Goal: Task Accomplishment & Management: Manage account settings

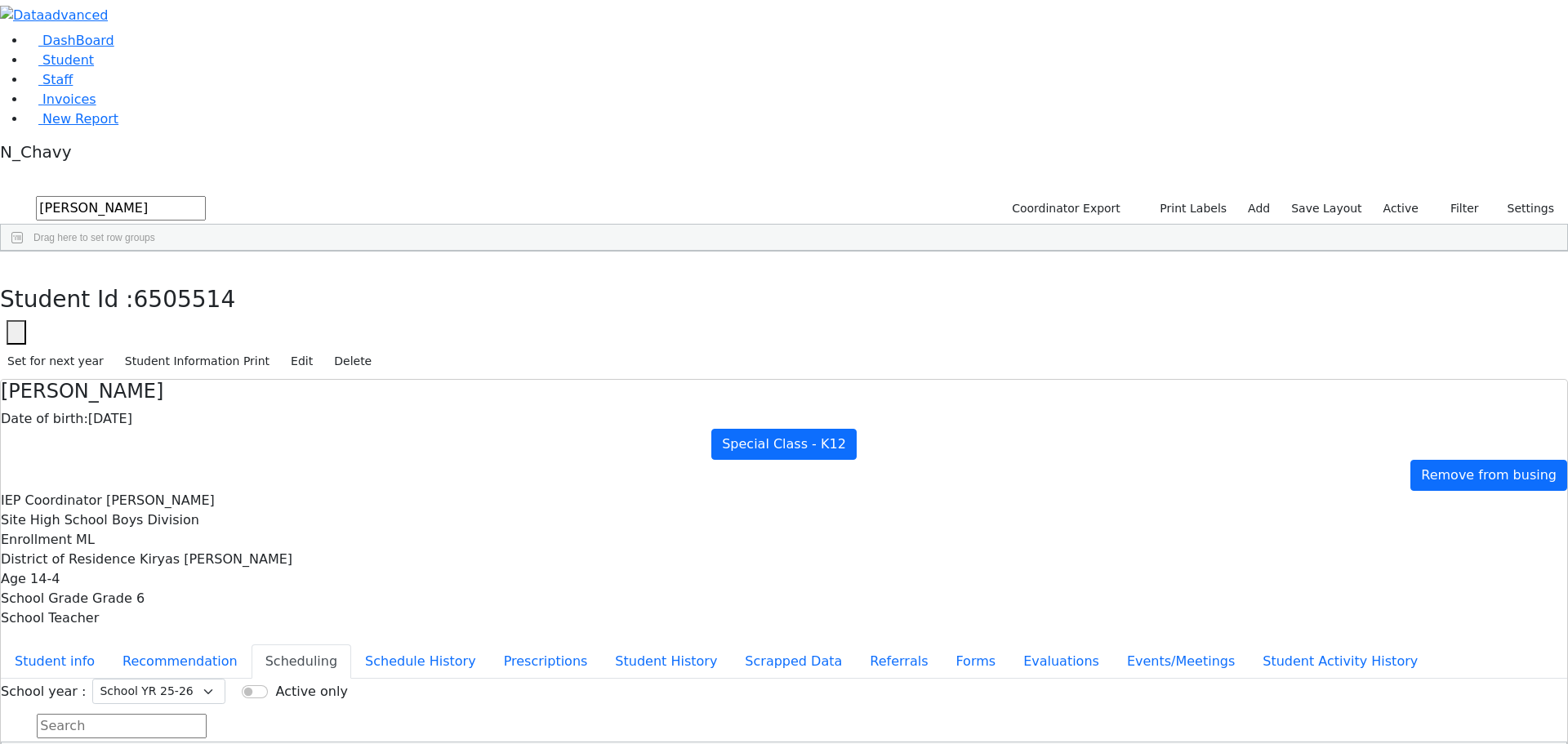
click at [309, 39] on div "DashBoard Student Staff Invoices New Report 8" at bounding box center [784, 438] width 1568 height 876
click at [16, 264] on icon "button" at bounding box center [12, 269] width 9 height 10
click at [1395, 196] on label "Active" at bounding box center [1401, 208] width 50 height 25
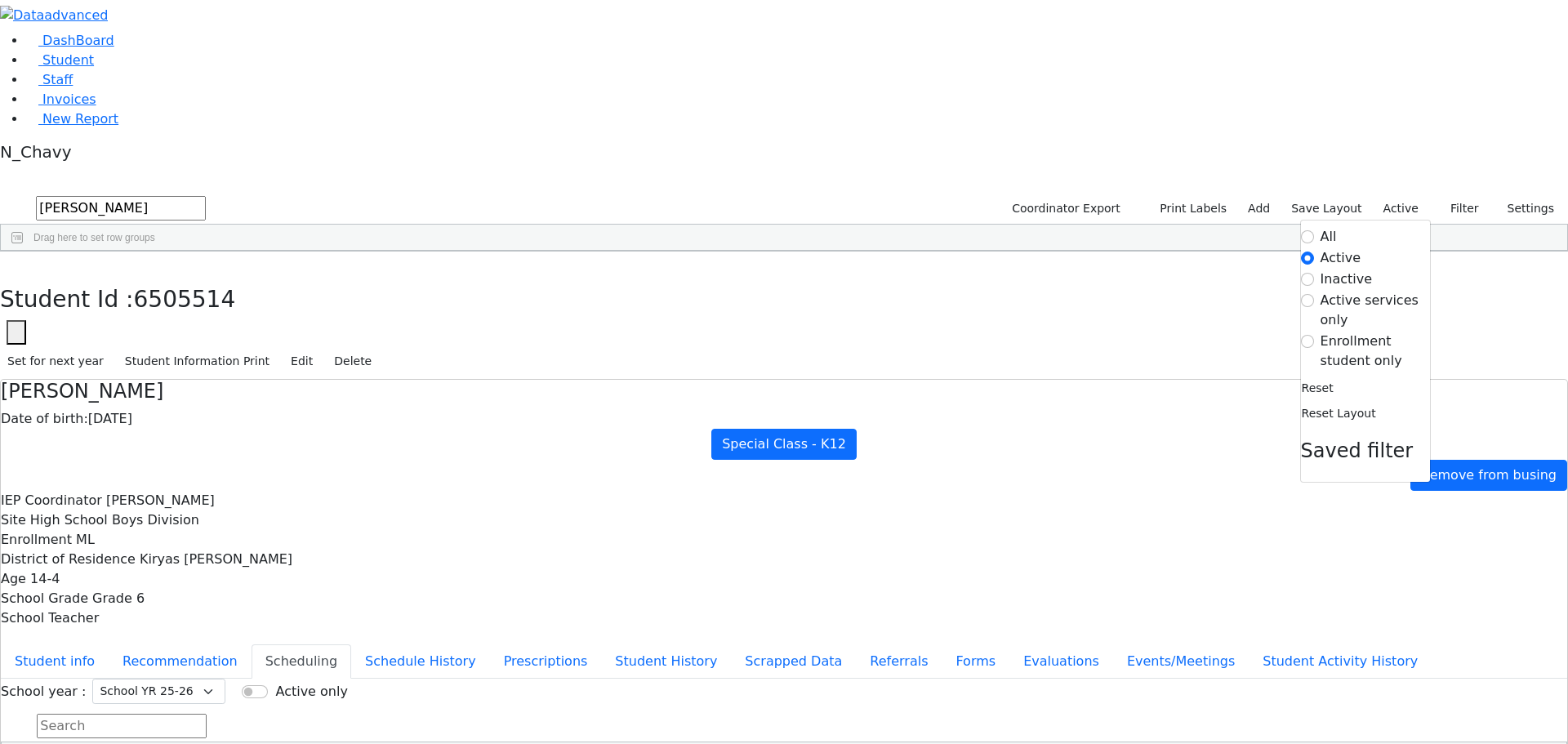
click at [1370, 331] on label "Enrollment student only" at bounding box center [1375, 351] width 109 height 39
click at [1313, 335] on input "Enrollment student only" at bounding box center [1307, 341] width 13 height 13
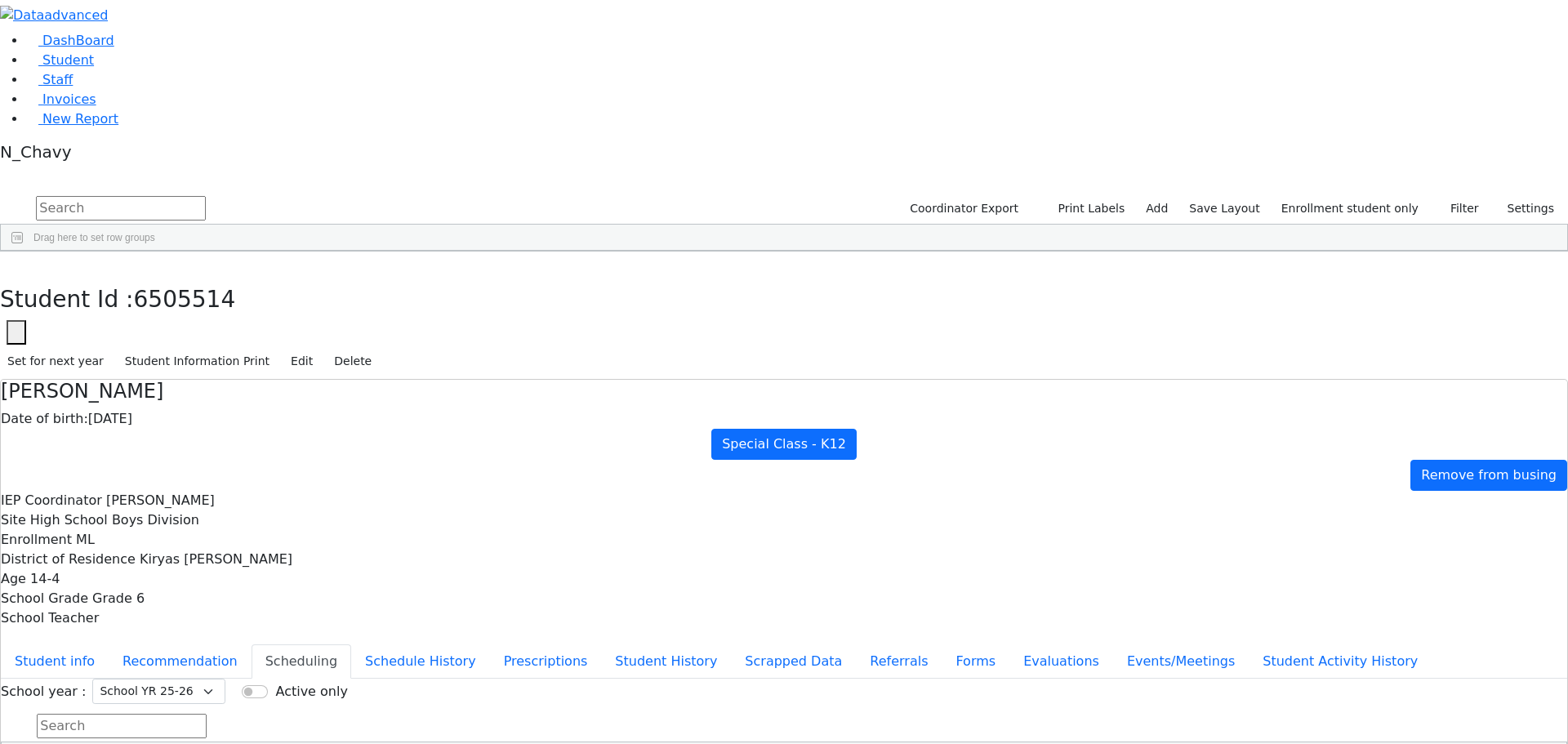
click at [167, 712] on div "[PERSON_NAME]" at bounding box center [125, 724] width 84 height 23
click at [109, 644] on button "Student info" at bounding box center [54, 661] width 108 height 35
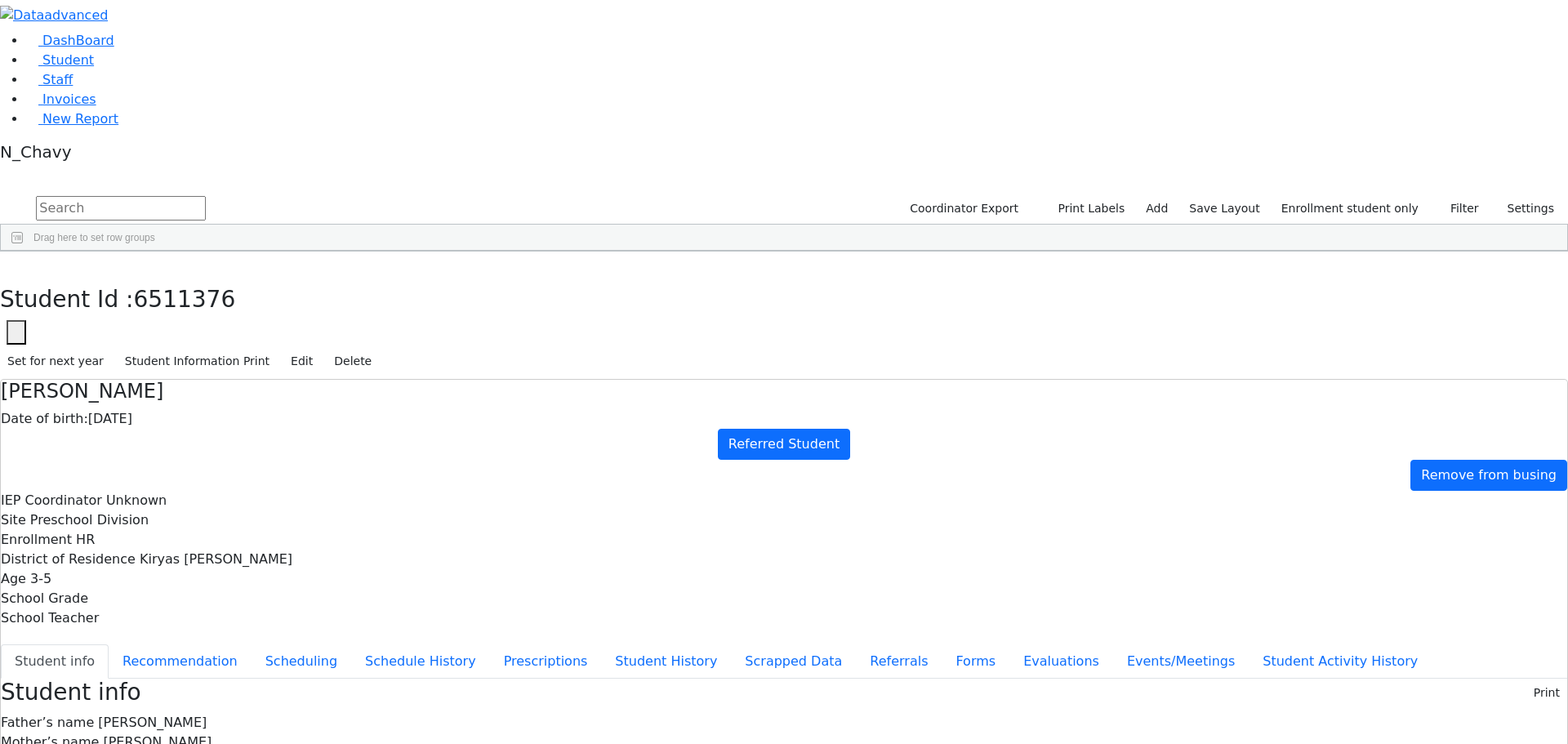
click at [320, 349] on button "Edit" at bounding box center [301, 361] width 36 height 25
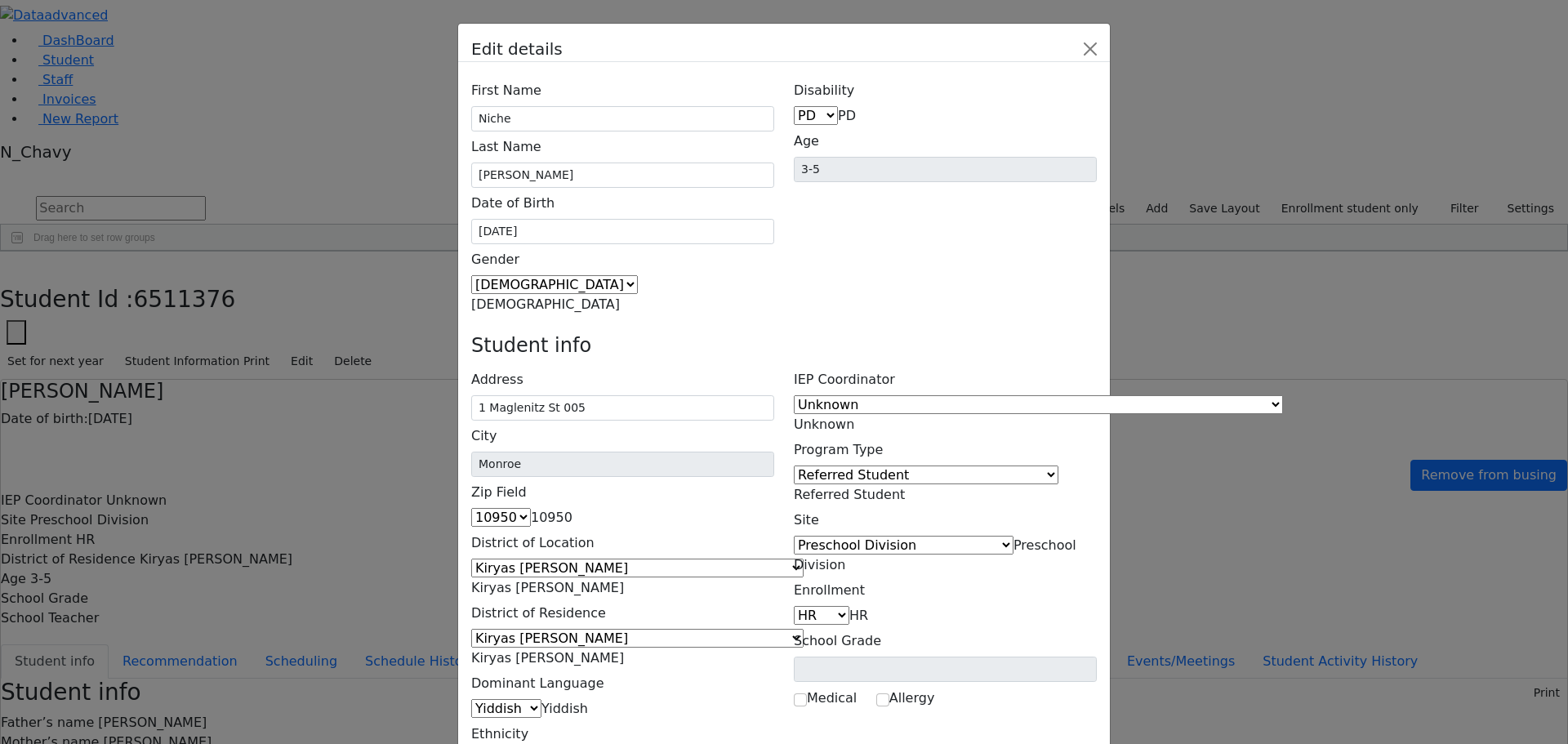
click at [905, 487] on span "Referred Student" at bounding box center [849, 494] width 111 height 15
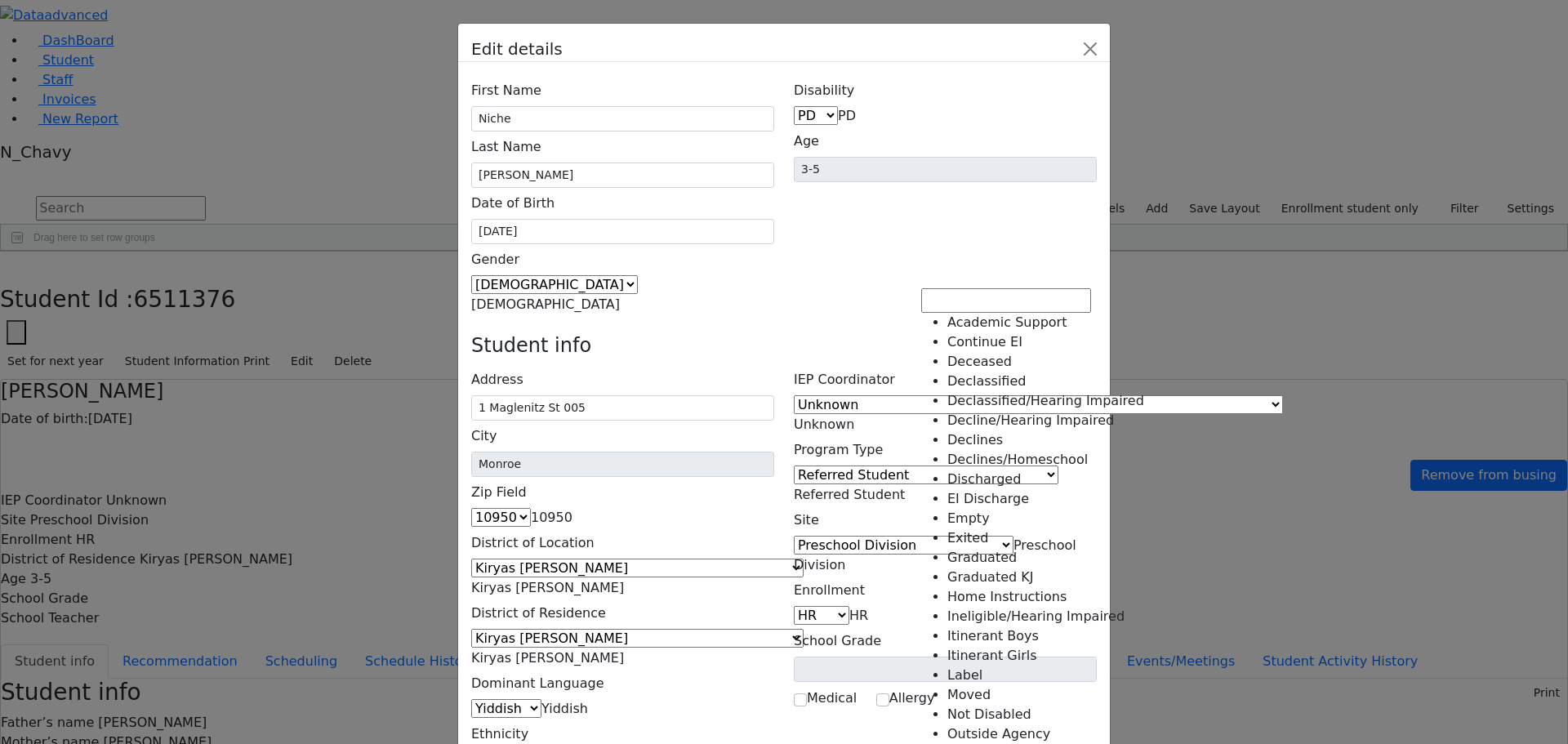
scroll to position [366, 0]
select select "24"
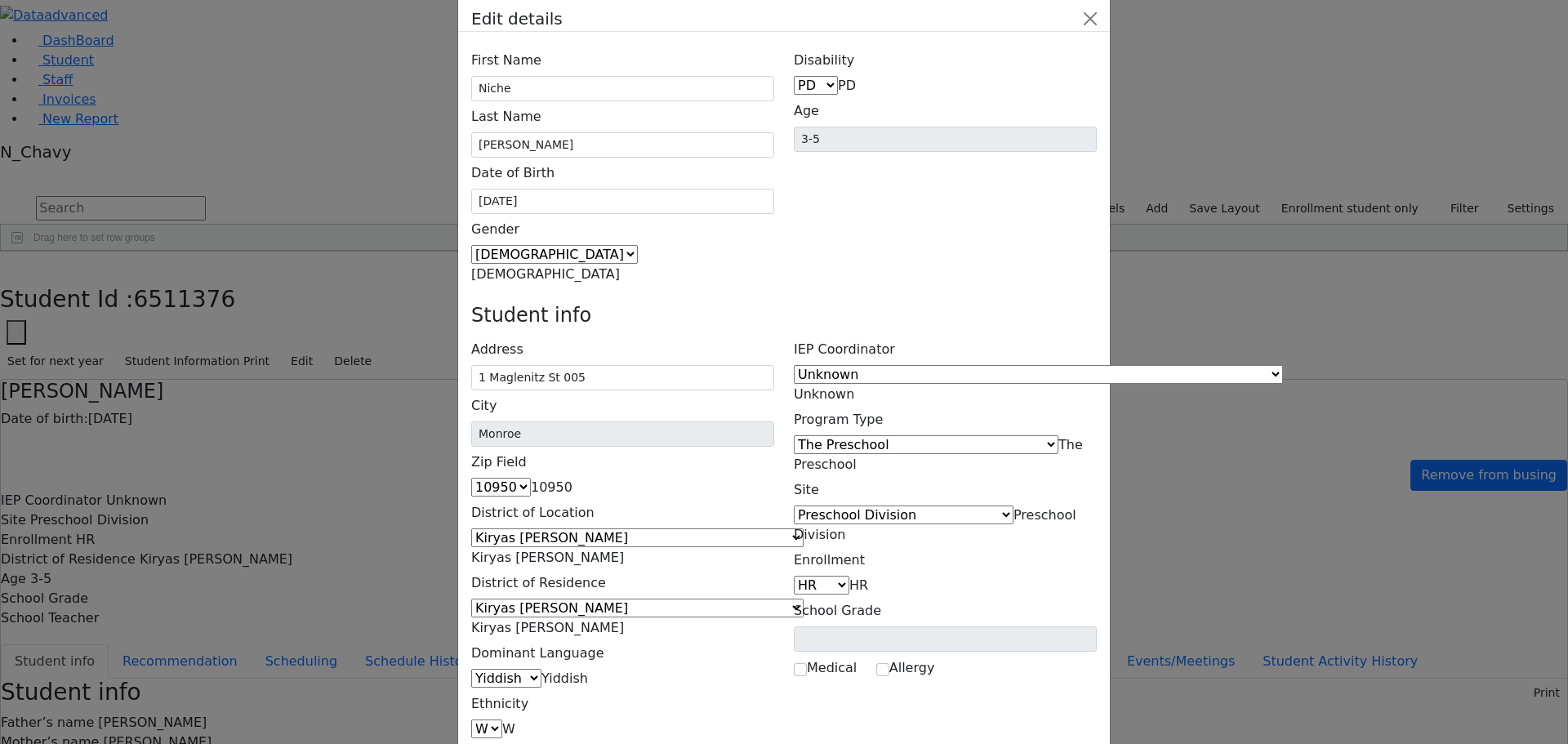
scroll to position [60, 0]
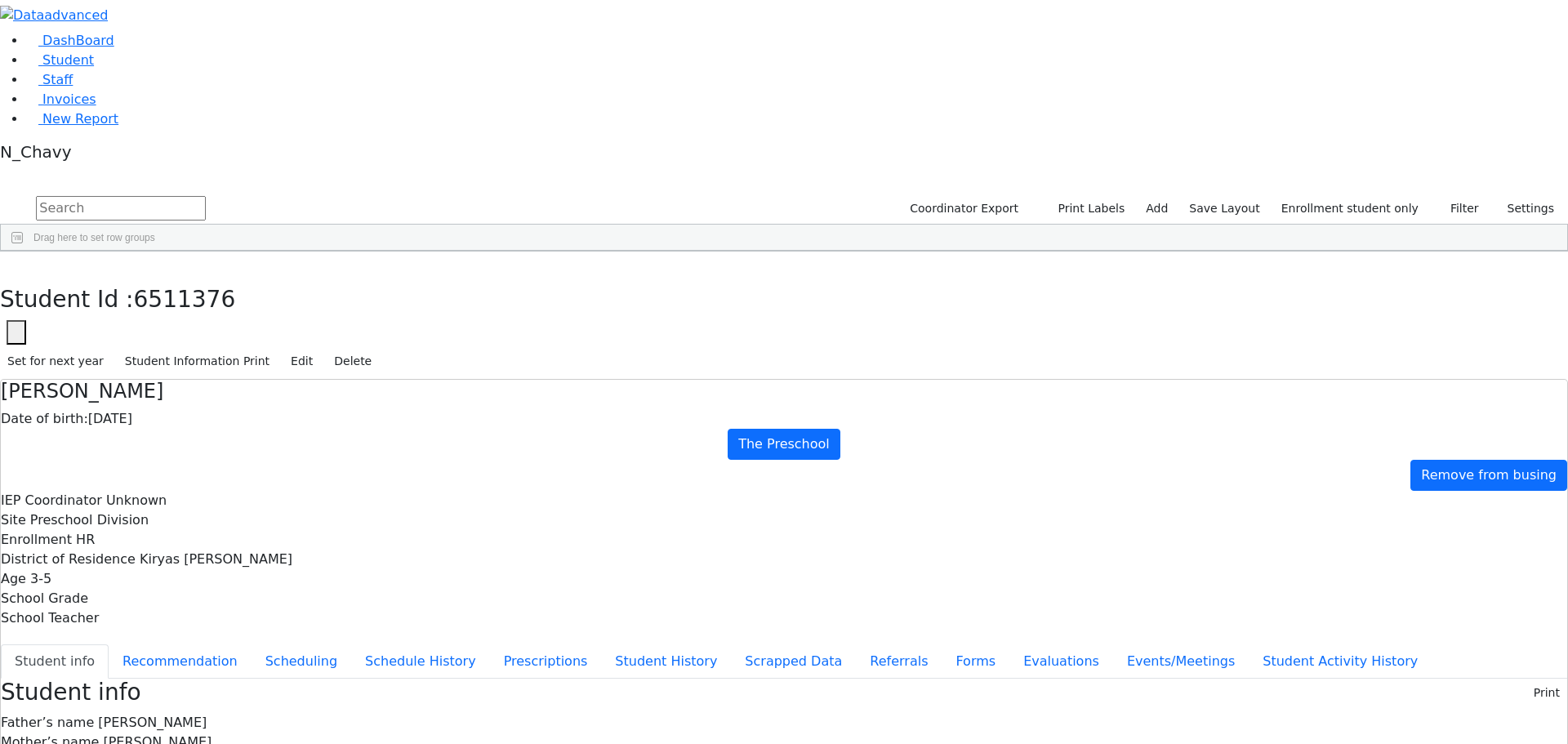
scroll to position [30, 0]
click at [320, 349] on button "Edit" at bounding box center [301, 361] width 36 height 25
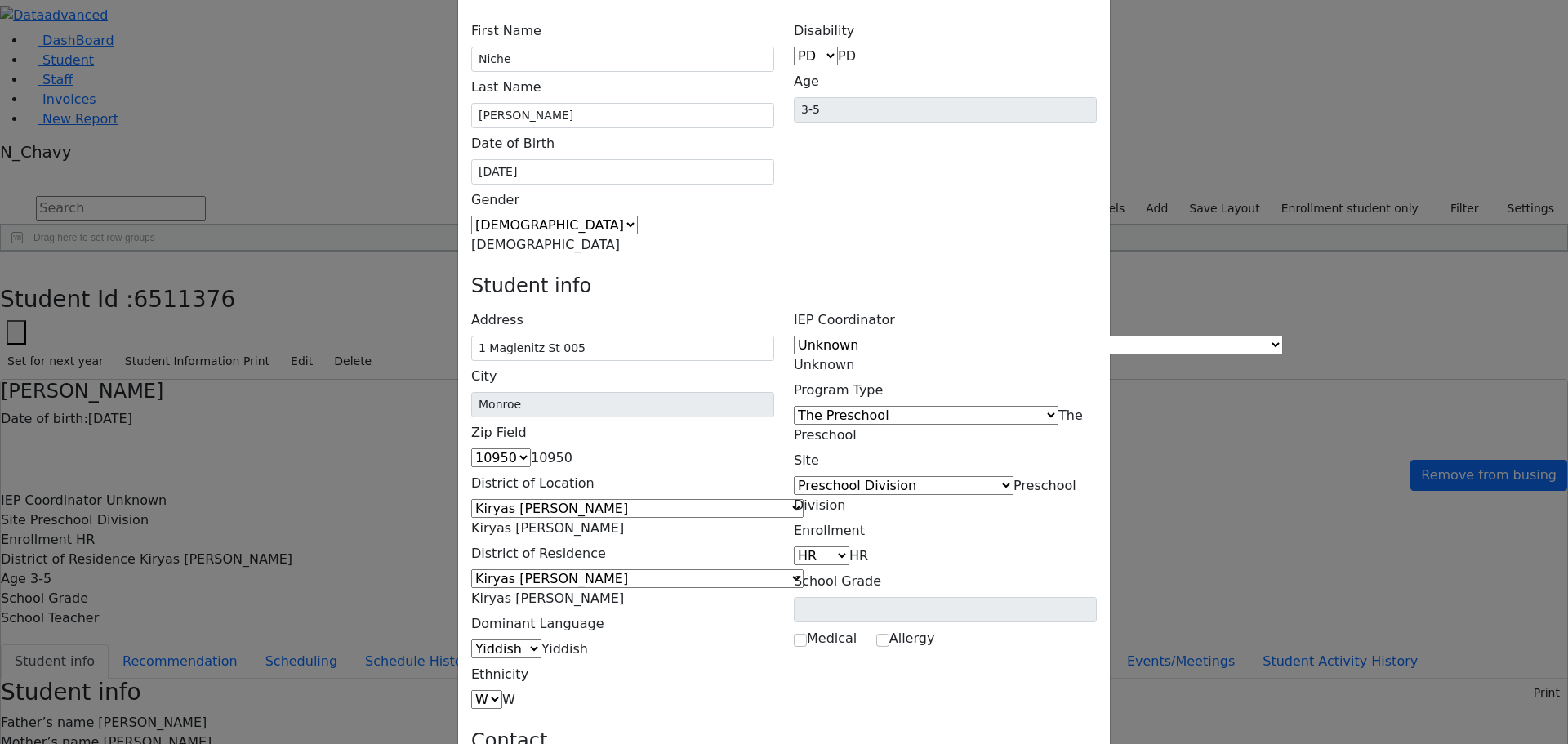
scroll to position [105, 0]
type input "(845) 376-3049"
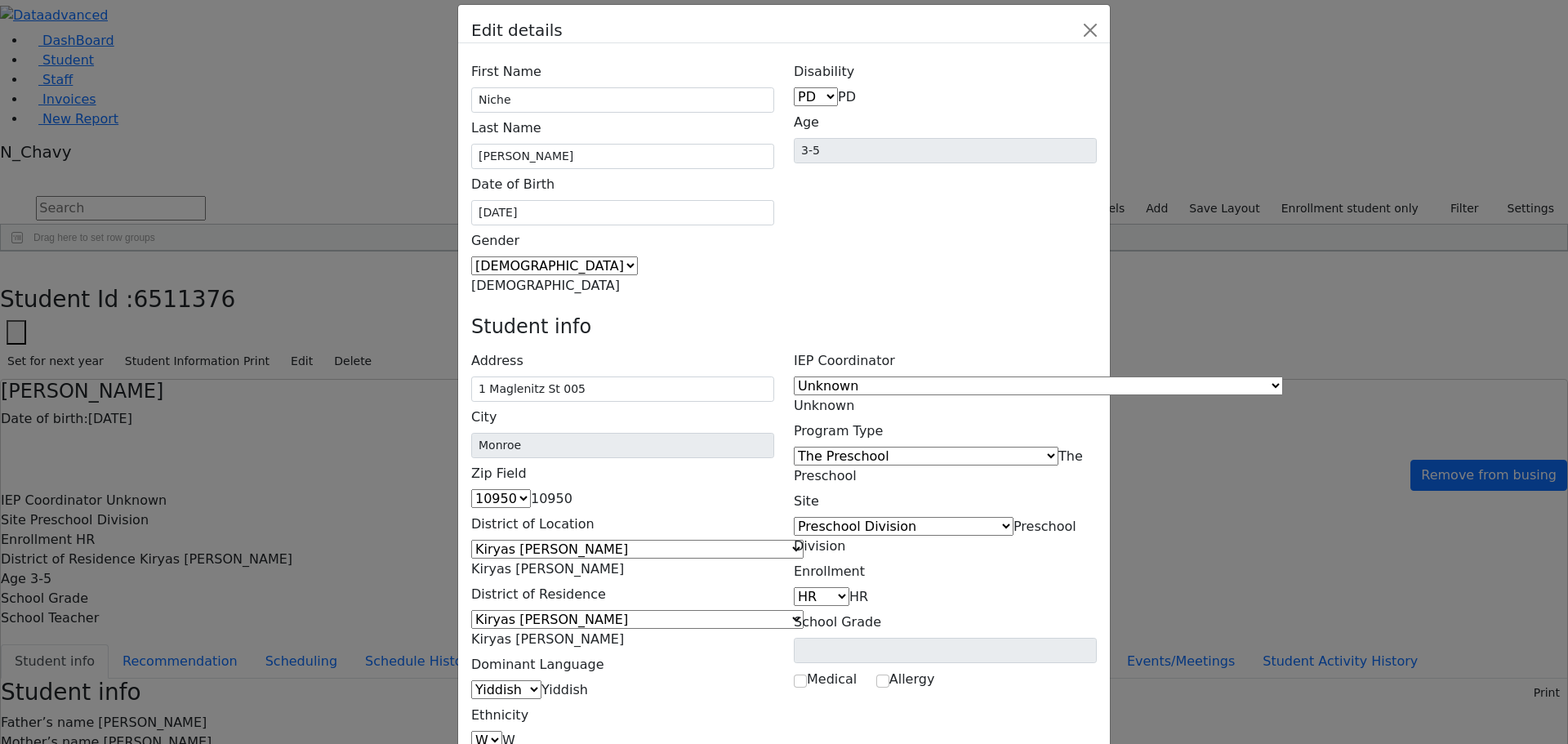
scroll to position [0, 0]
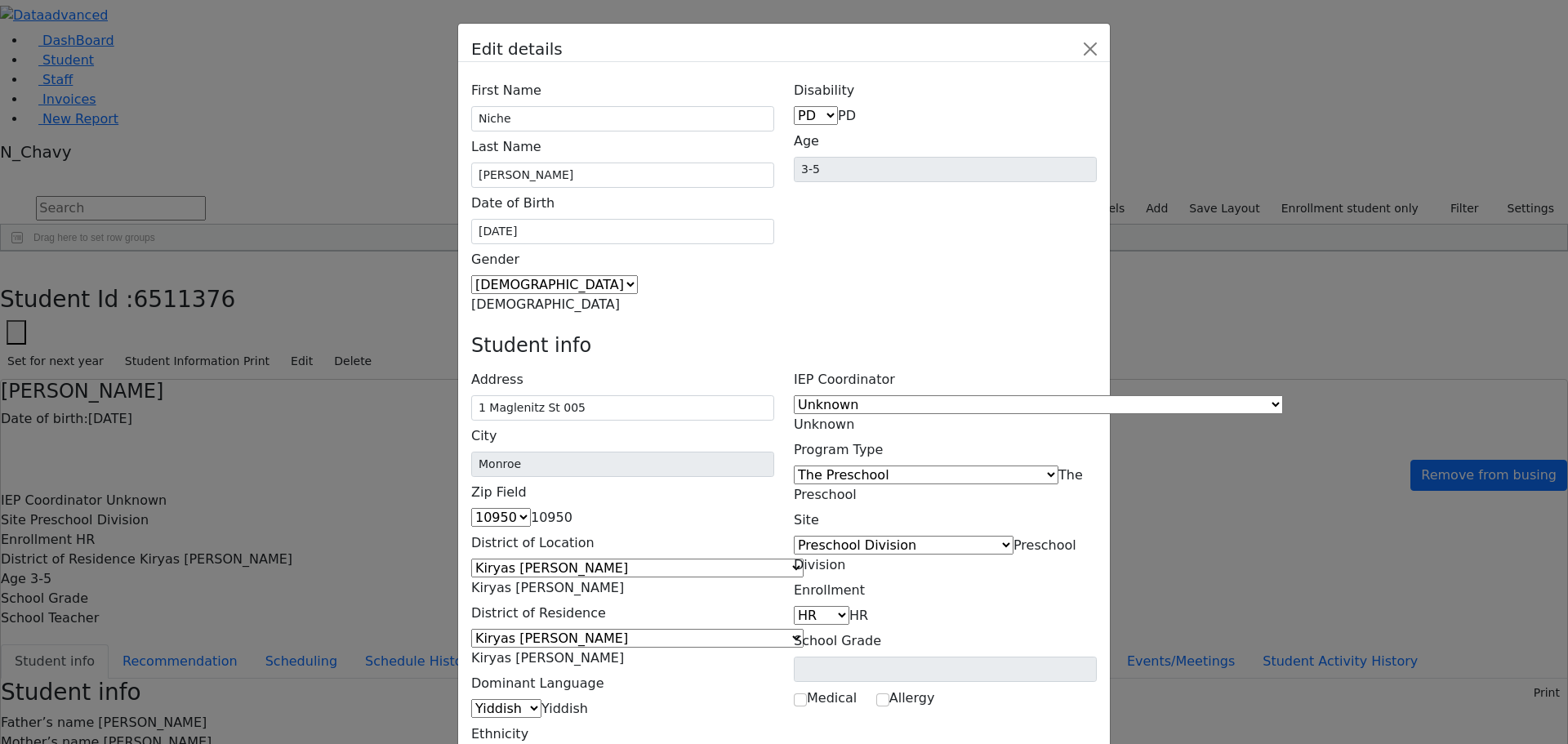
type input "(845) 376-3049"
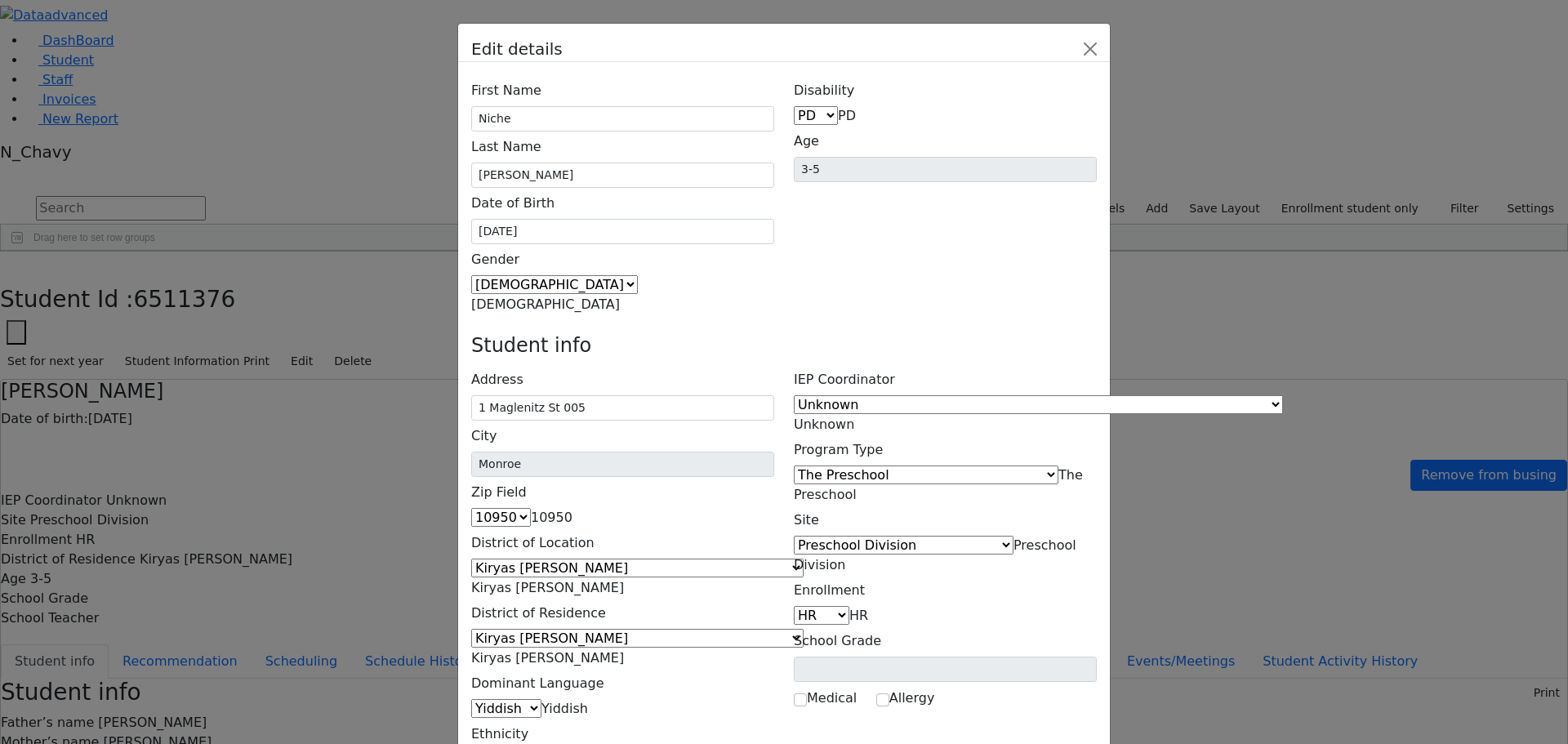
type input "(845) 337-0138"
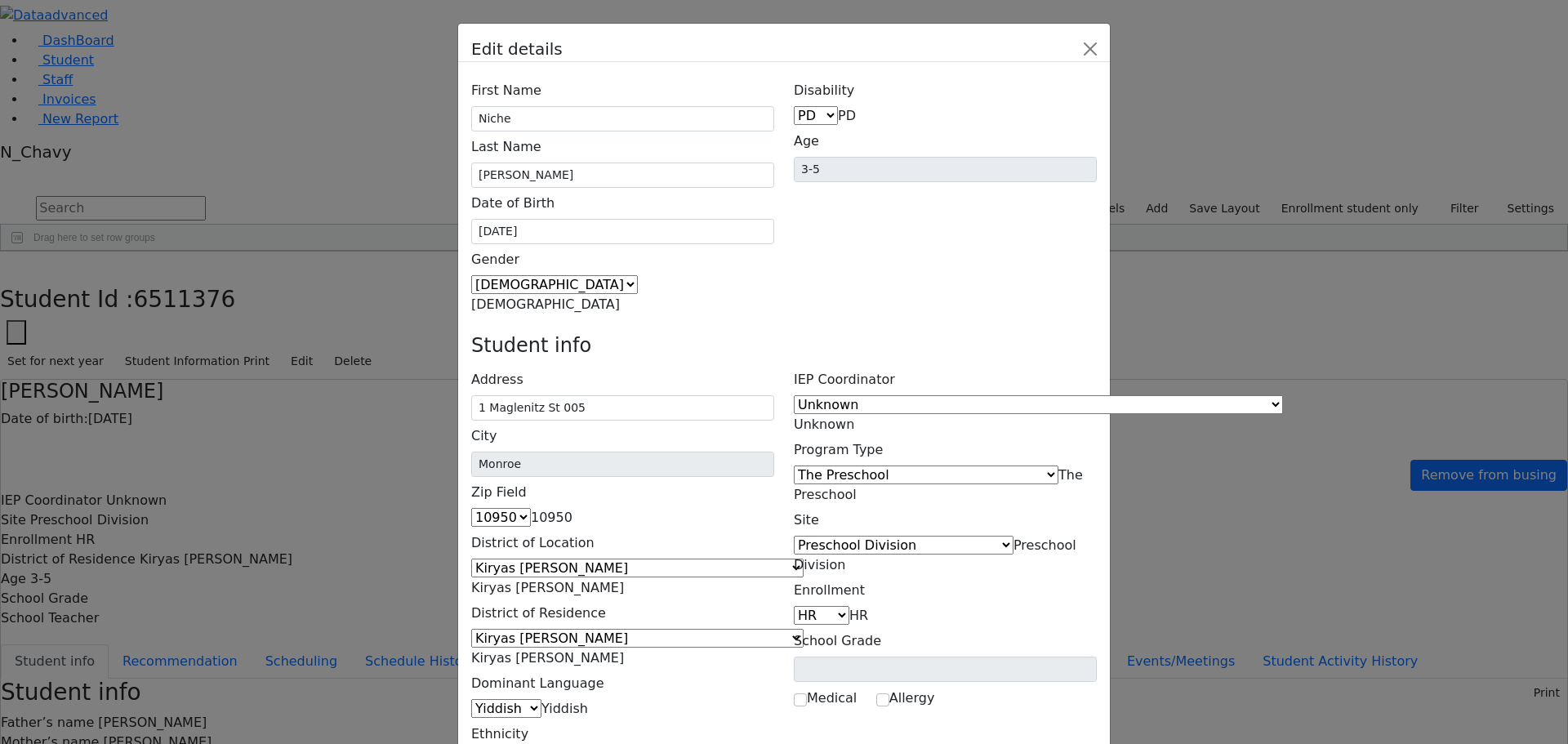
type input "(845) 337-0138"
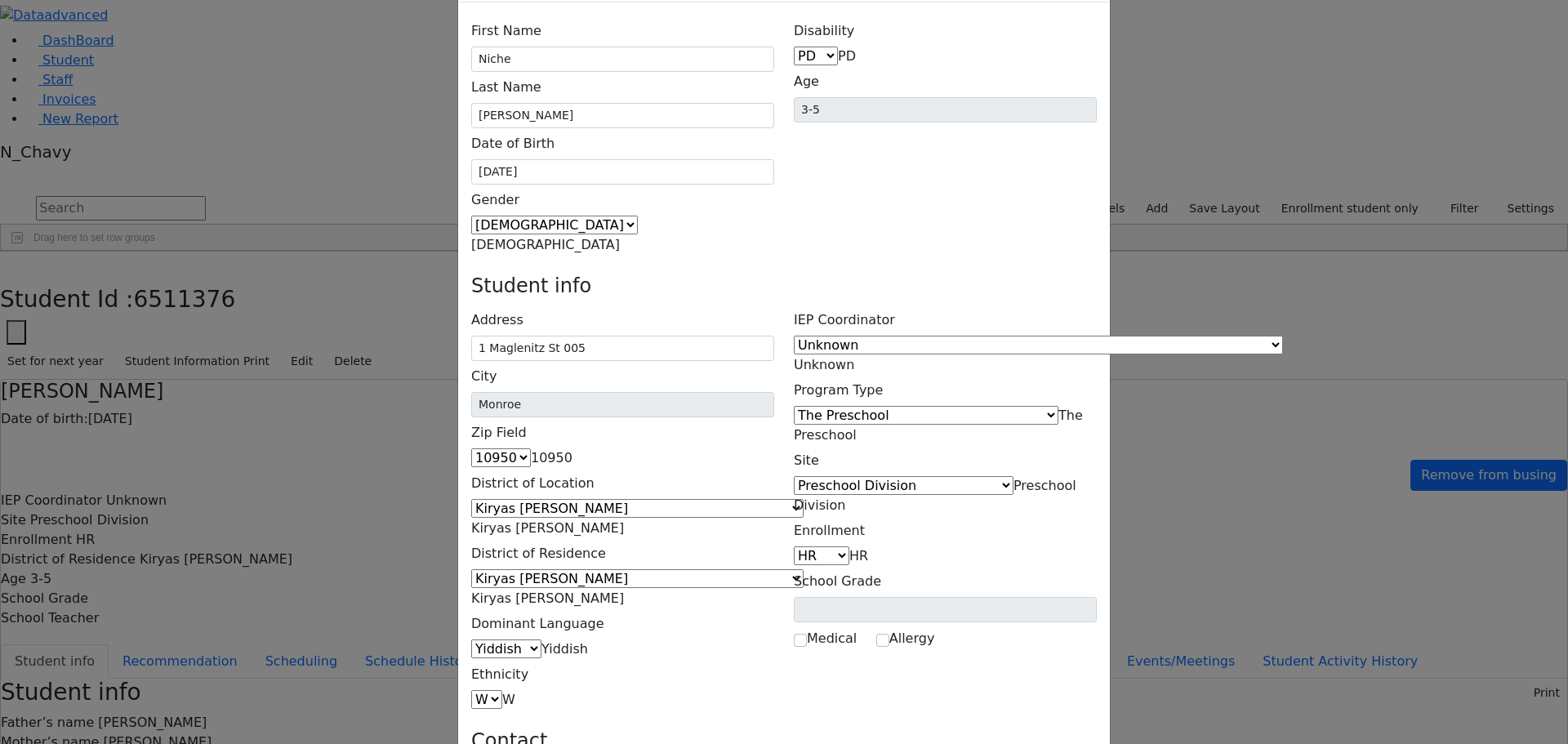
type input "(845) 376-3049"
type input "(845) 337-0138"
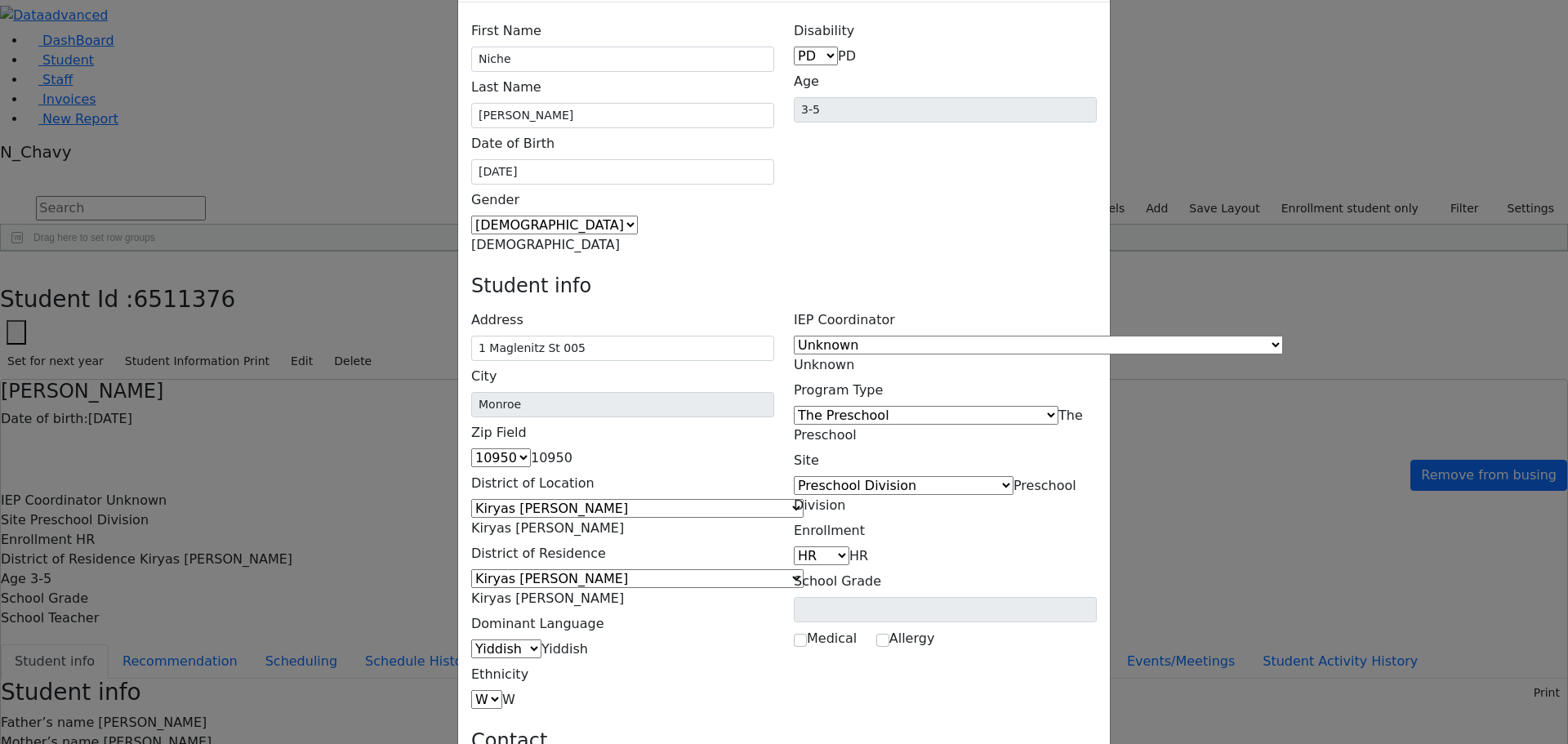
select select "Cell"
type input "(845) 303-6439"
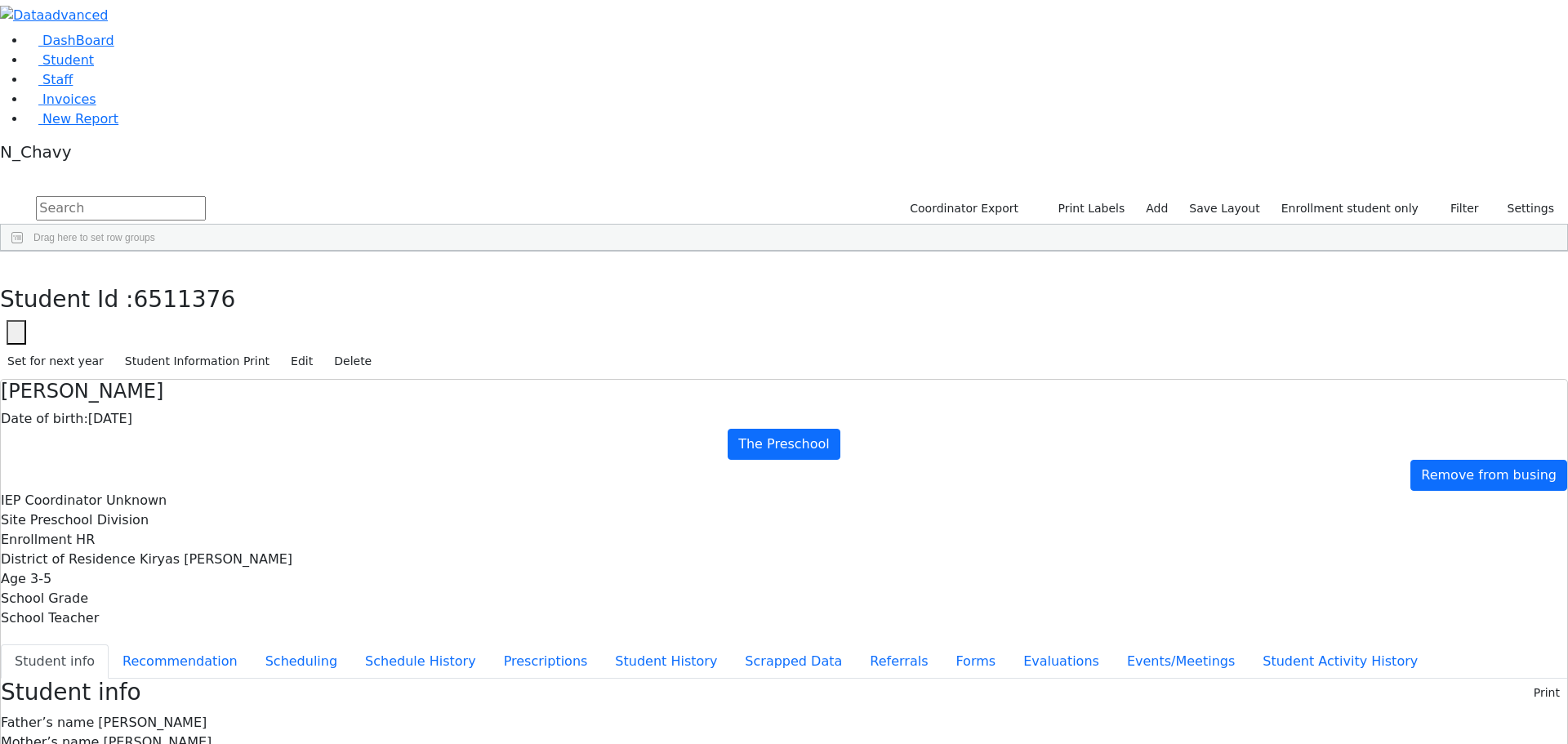
scroll to position [84, 0]
drag, startPoint x: 815, startPoint y: 564, endPoint x: 948, endPoint y: 660, distance: 164.0
click at [94, 68] on link "Student" at bounding box center [60, 60] width 68 height 15
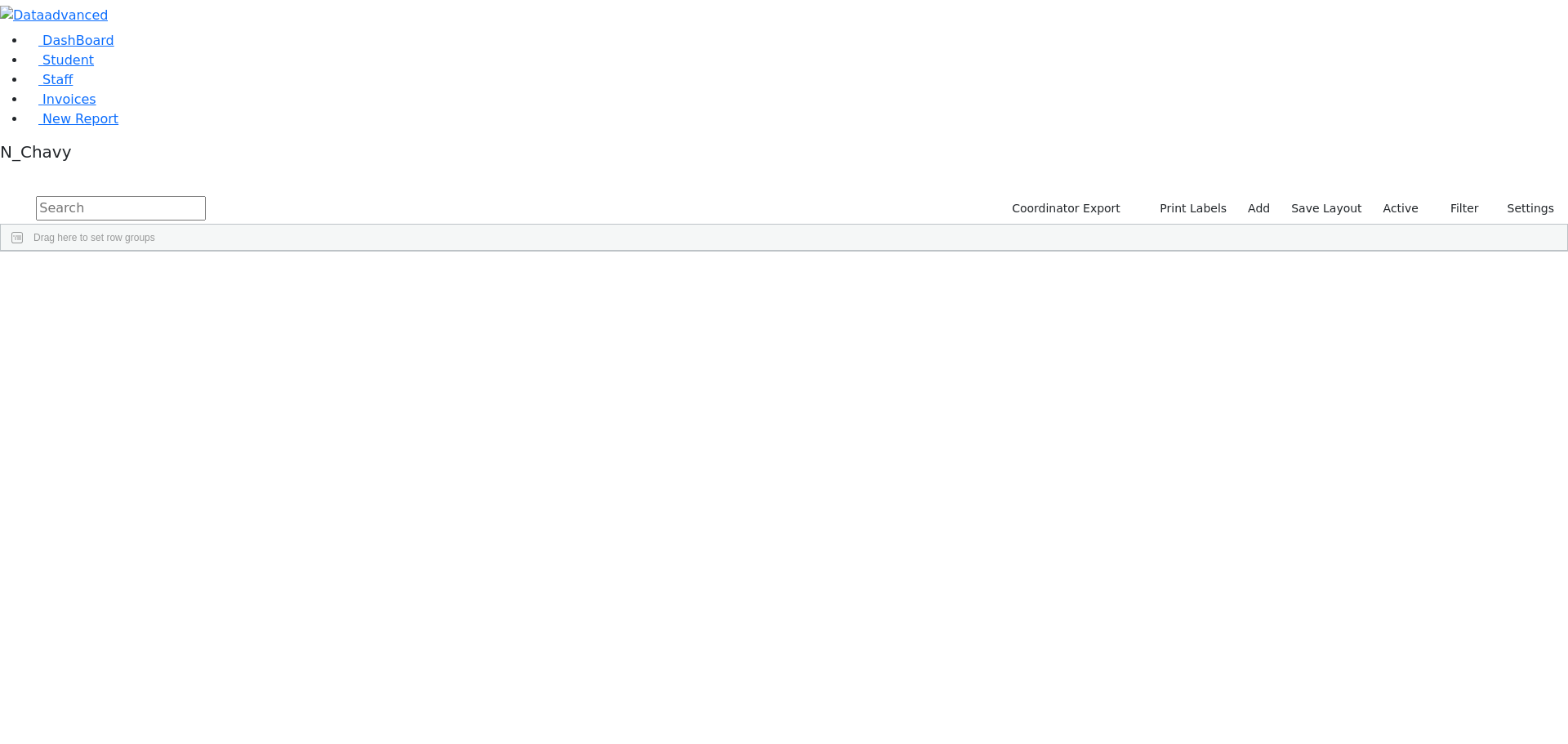
click at [206, 196] on input "text" at bounding box center [120, 208] width 170 height 25
type input "grub"
click at [206, 196] on input "grub" at bounding box center [120, 208] width 170 height 25
click at [1390, 196] on label "Active" at bounding box center [1401, 208] width 50 height 25
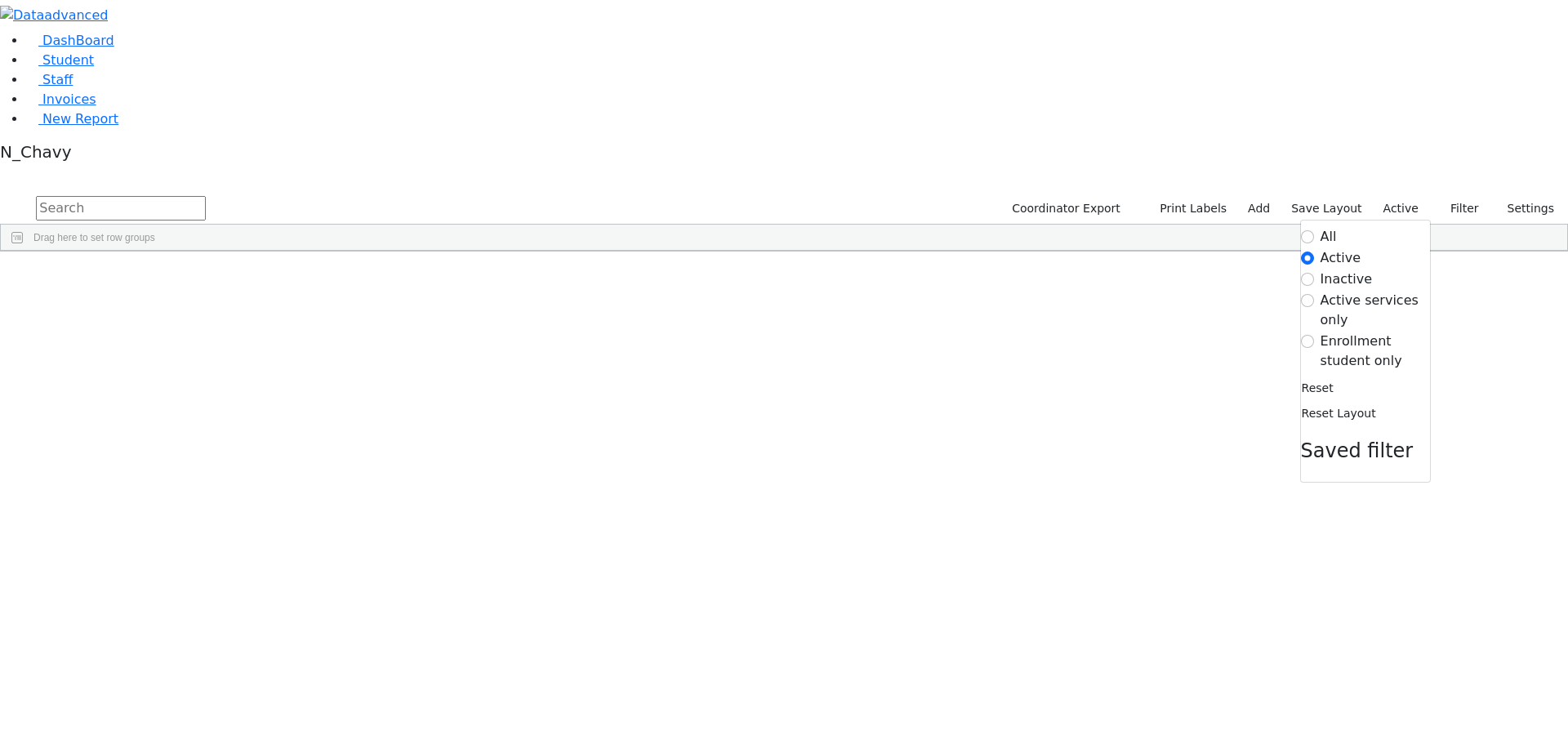
click at [1381, 331] on label "Enrollment student only" at bounding box center [1375, 351] width 109 height 39
click at [1313, 335] on input "Enrollment student only" at bounding box center [1307, 341] width 13 height 13
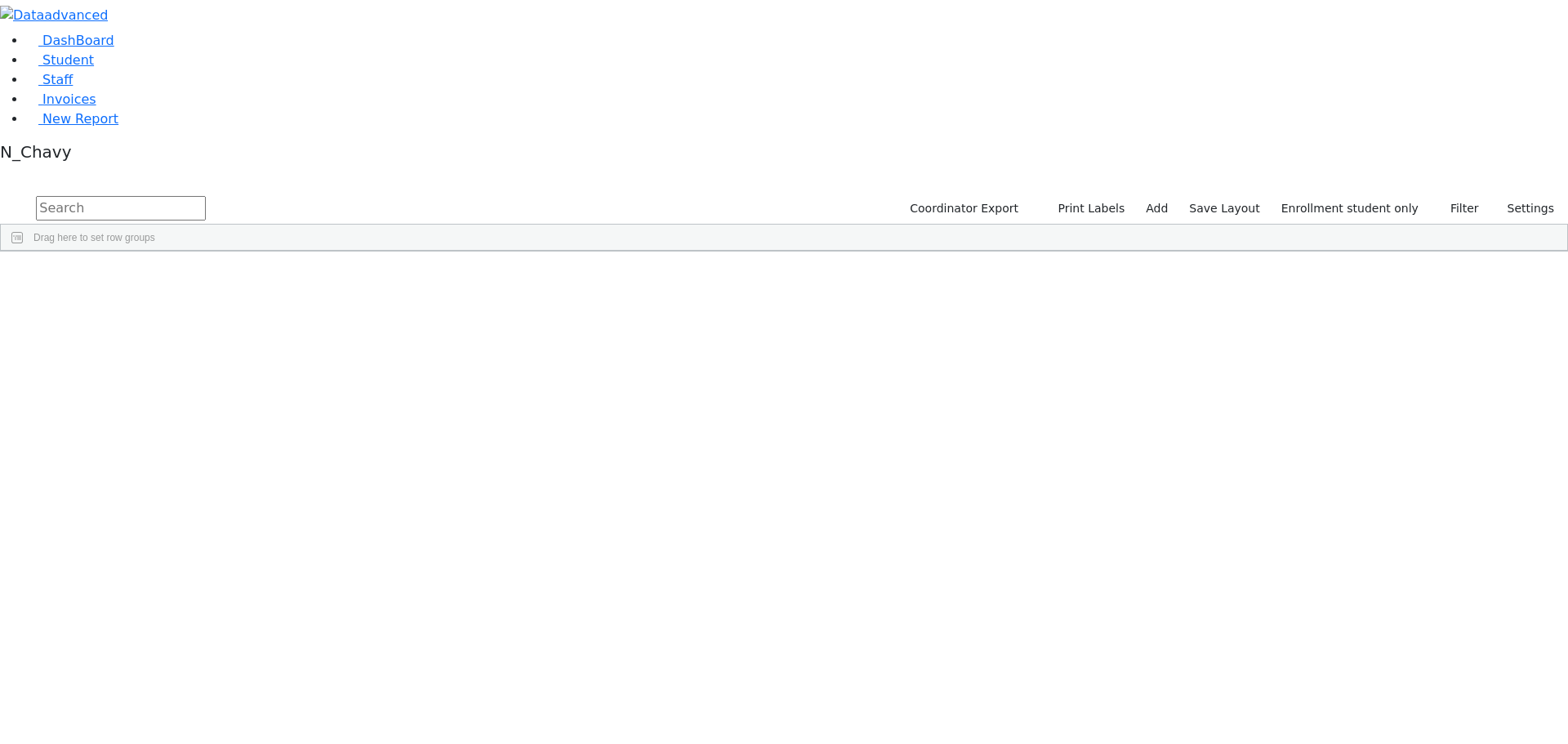
click at [167, 506] on div "[PERSON_NAME]" at bounding box center [125, 518] width 84 height 23
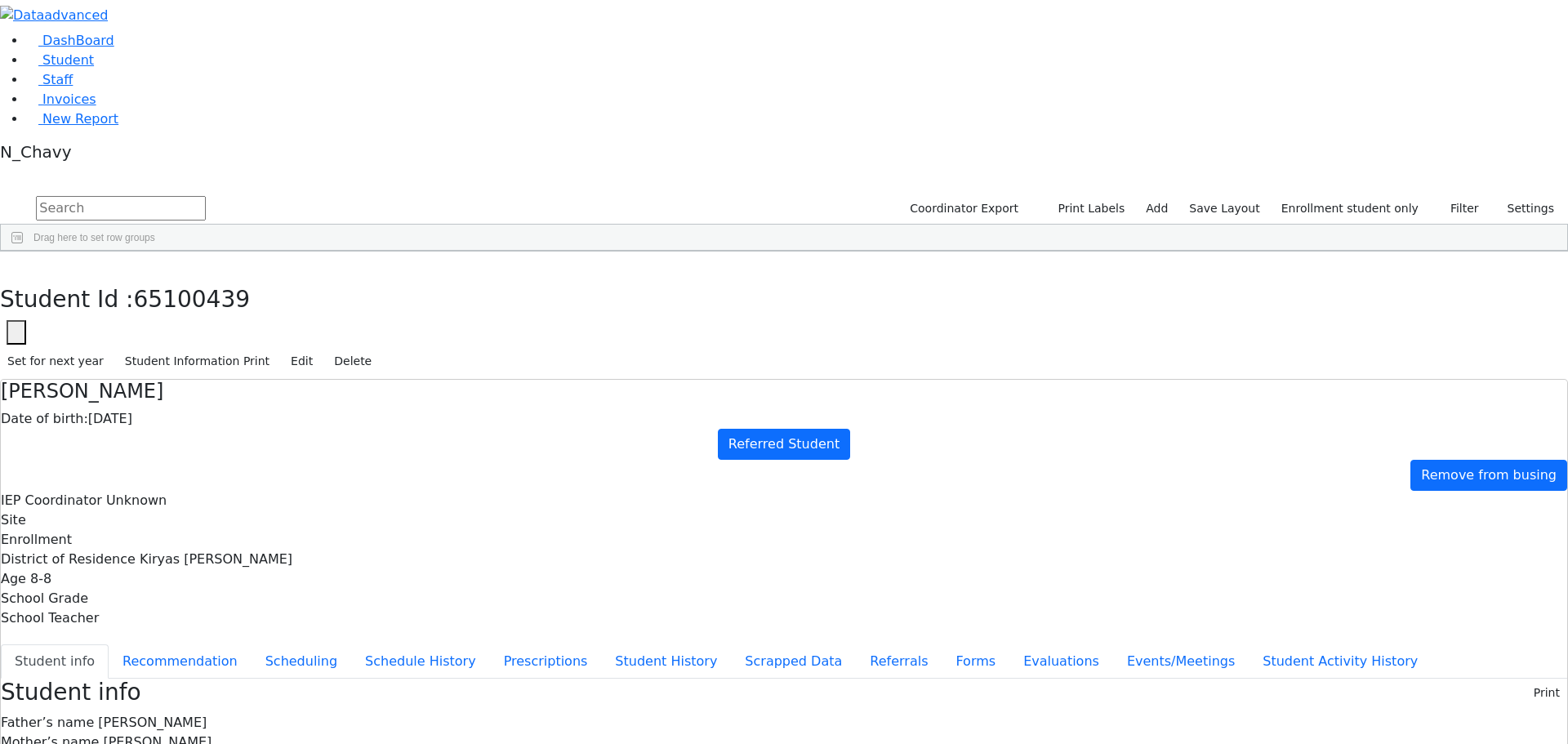
drag, startPoint x: 637, startPoint y: 274, endPoint x: 818, endPoint y: 273, distance: 181.0
click at [384, 380] on h4 "[PERSON_NAME]" at bounding box center [784, 392] width 1566 height 24
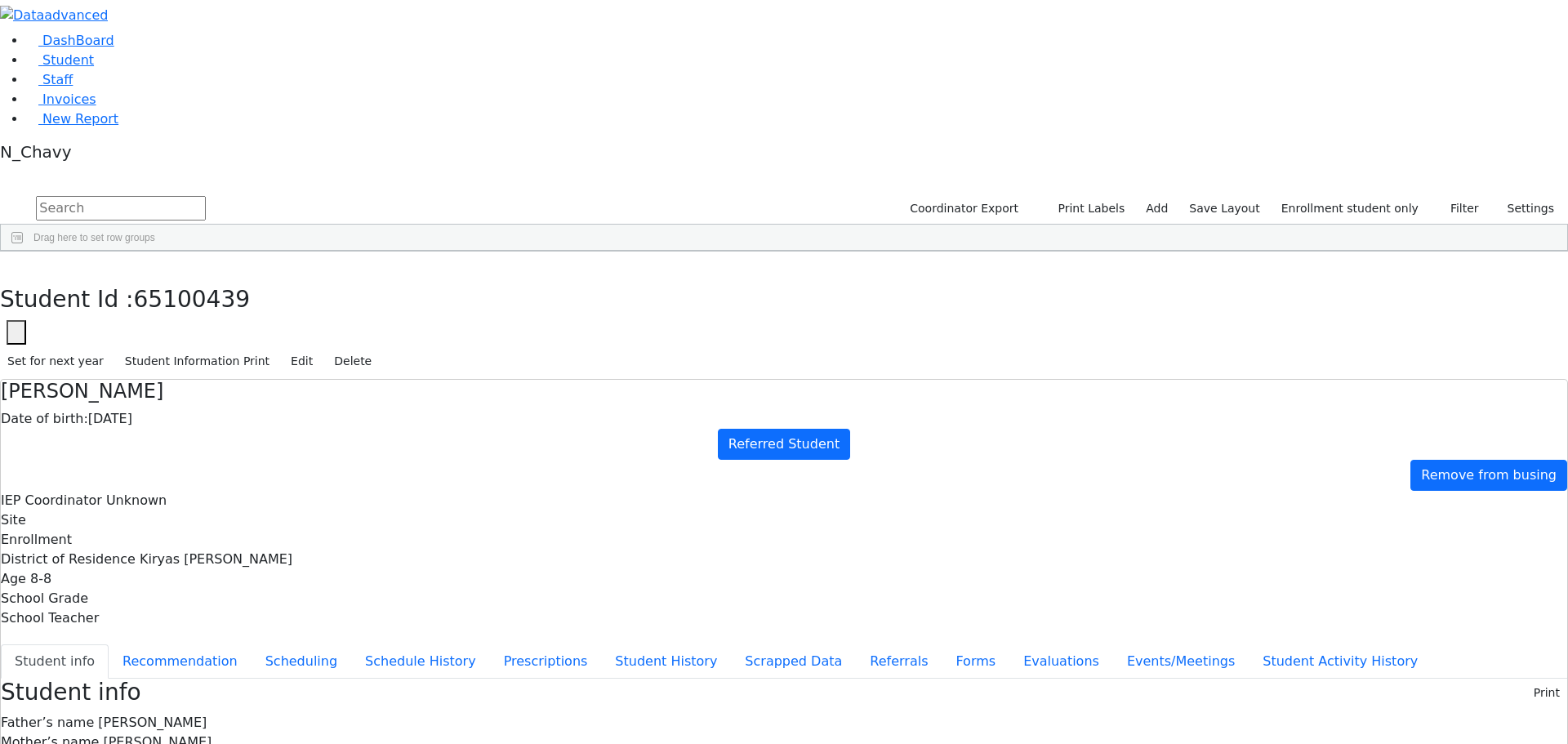
click at [384, 380] on h4 "[PERSON_NAME]" at bounding box center [784, 392] width 1566 height 24
click at [856, 644] on button "Referrals" at bounding box center [899, 661] width 85 height 35
click at [109, 644] on button "Student info" at bounding box center [54, 661] width 108 height 35
click at [16, 264] on icon "button" at bounding box center [12, 269] width 9 height 10
click at [1397, 196] on label "Enrollment student only" at bounding box center [1349, 208] width 152 height 25
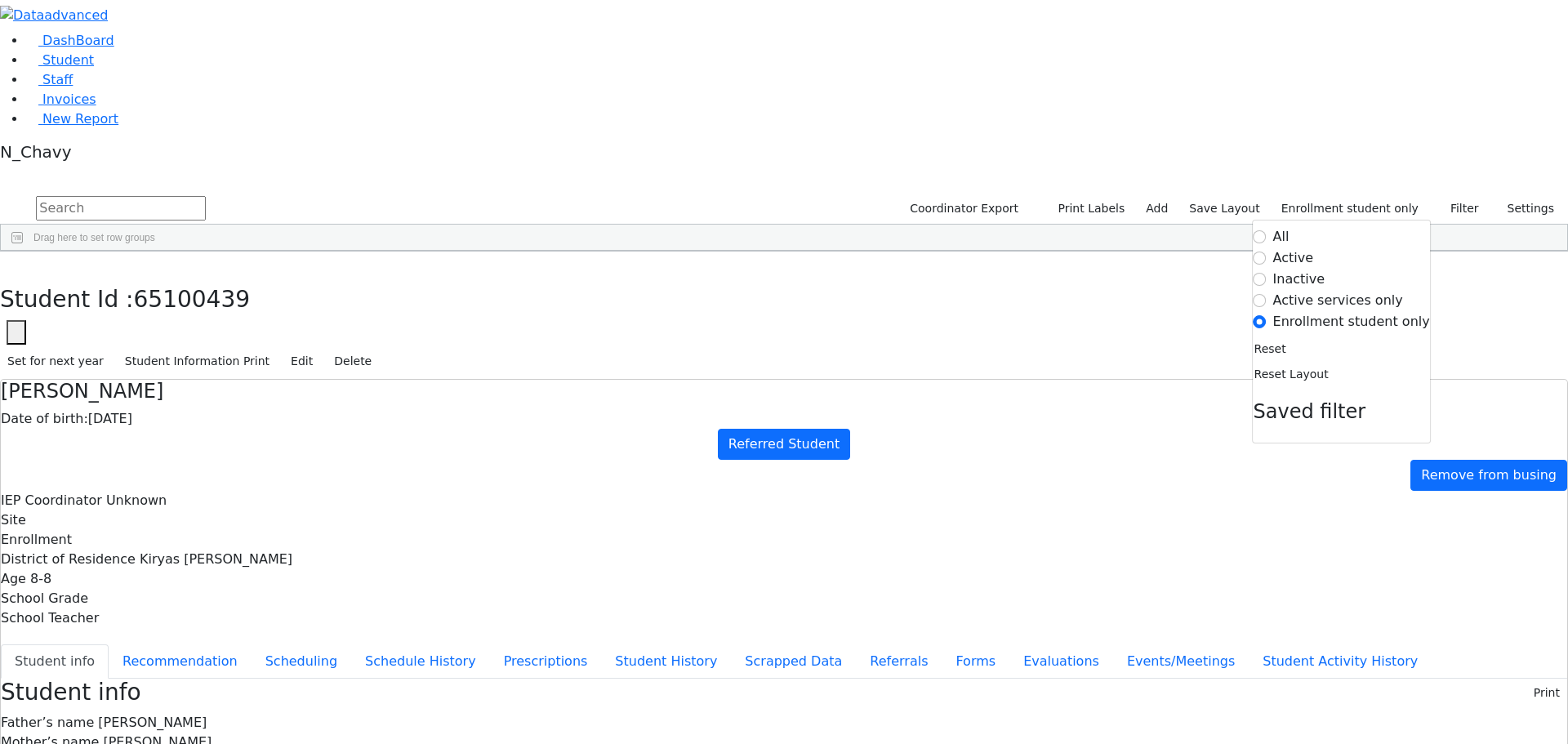
click at [1289, 227] on label "All" at bounding box center [1281, 237] width 16 height 20
click at [1266, 230] on input "All" at bounding box center [1259, 237] width 13 height 13
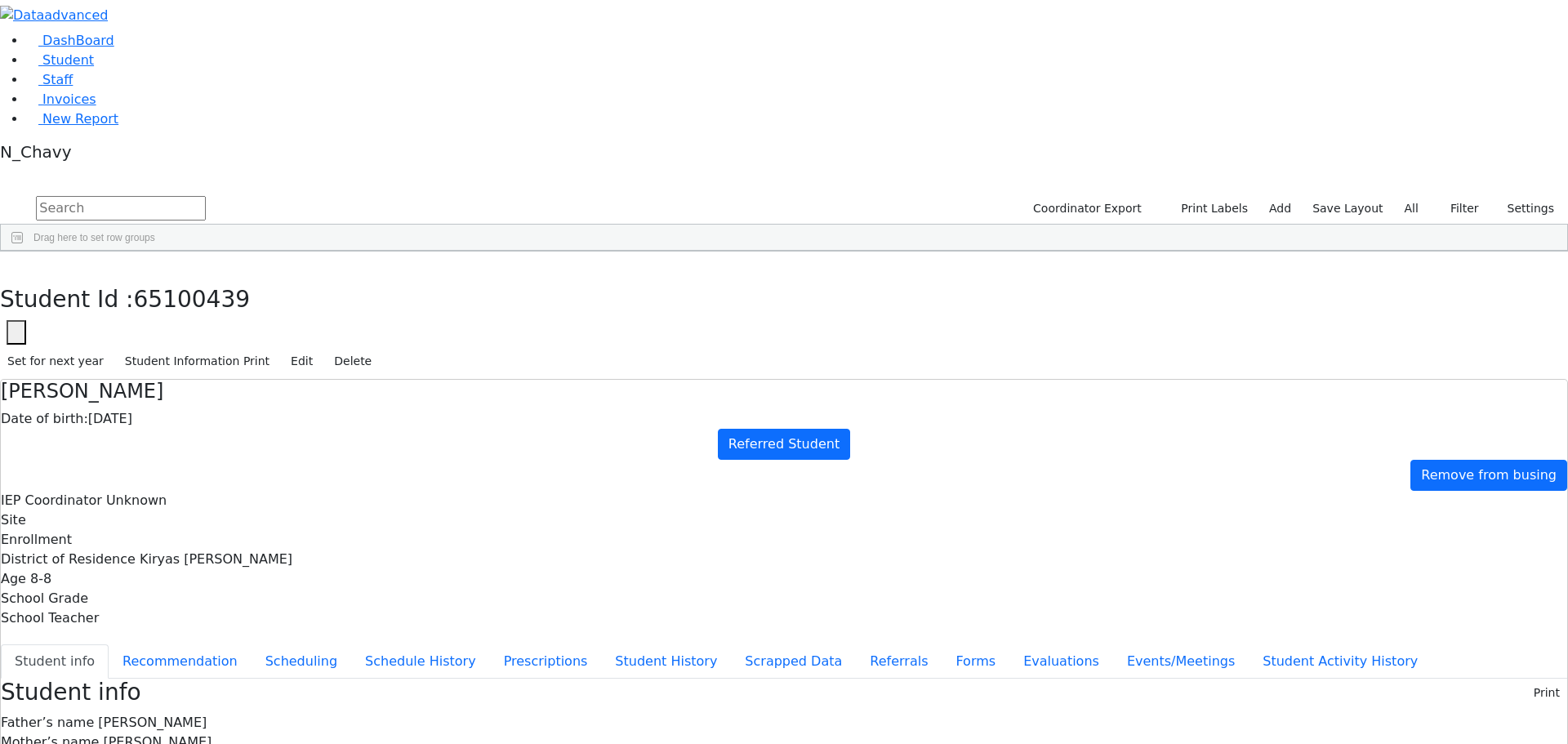
click at [206, 196] on input "text" at bounding box center [120, 208] width 170 height 25
type input "[PERSON_NAME]"
click at [252, 278] on div "[PERSON_NAME]" at bounding box center [209, 289] width 84 height 23
click at [7, 264] on use "button" at bounding box center [7, 264] width 0 height 0
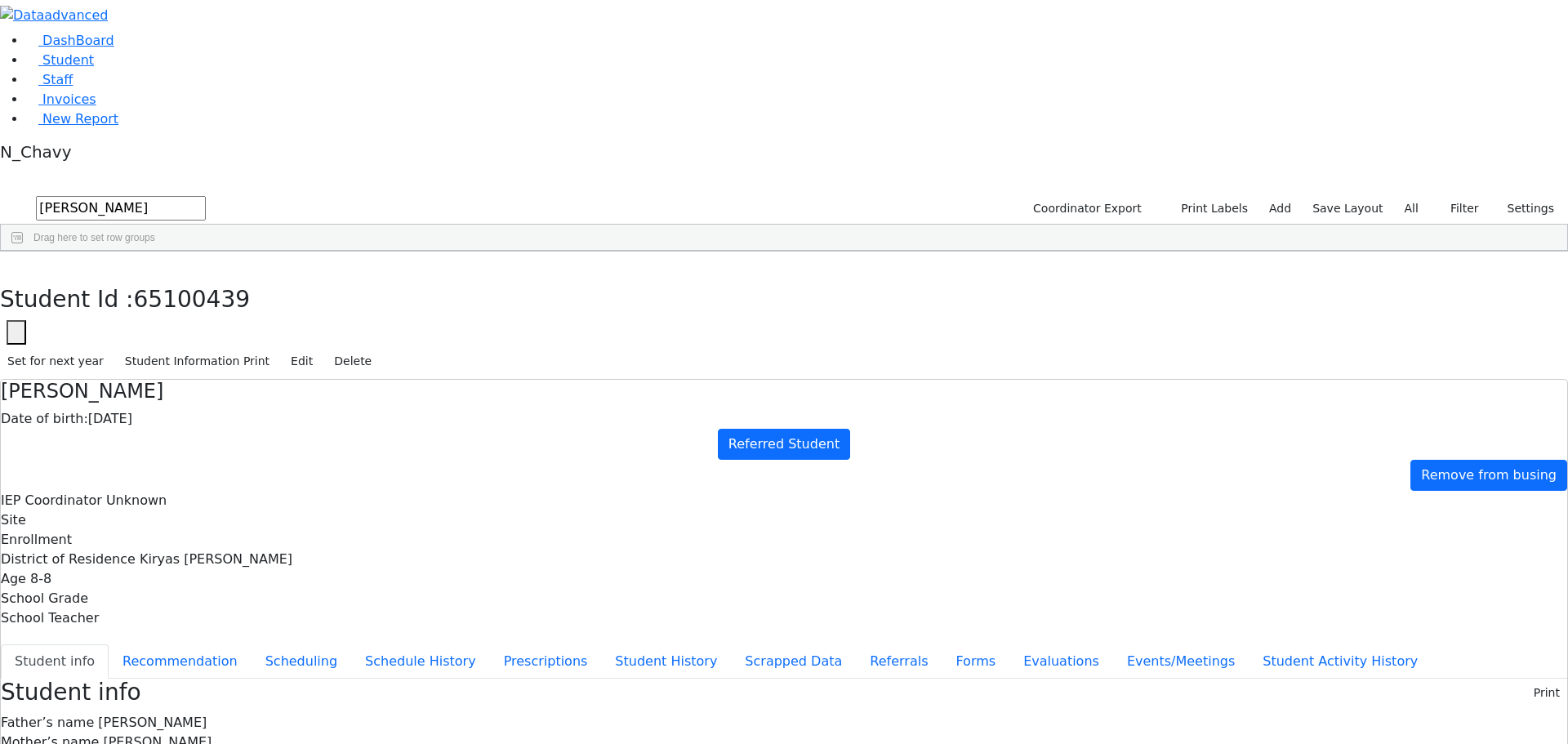
click at [1406, 196] on label "All" at bounding box center [1411, 208] width 28 height 25
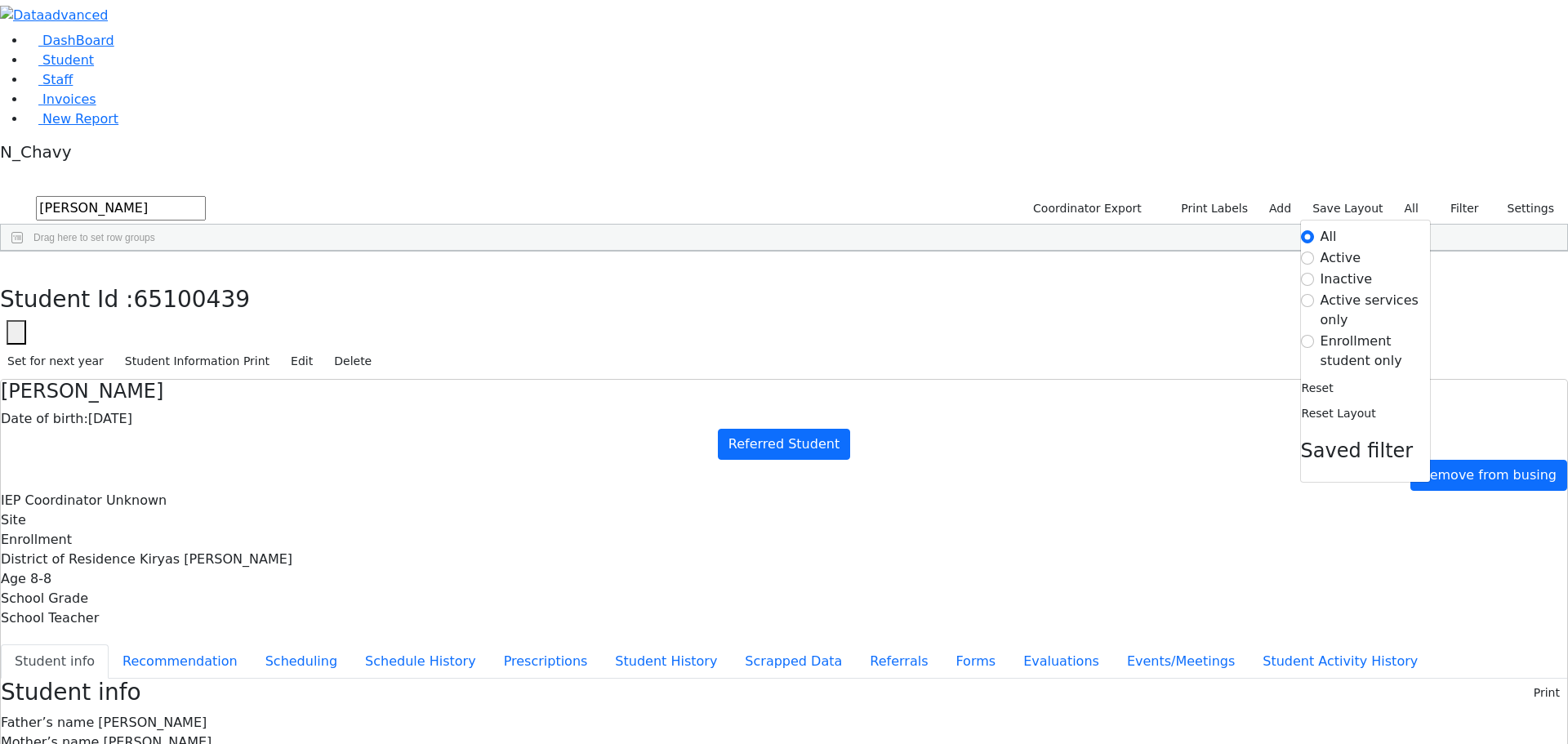
click at [1351, 331] on label "Enrollment student only" at bounding box center [1375, 351] width 109 height 39
click at [1313, 335] on input "Enrollment student only" at bounding box center [1307, 341] width 13 height 13
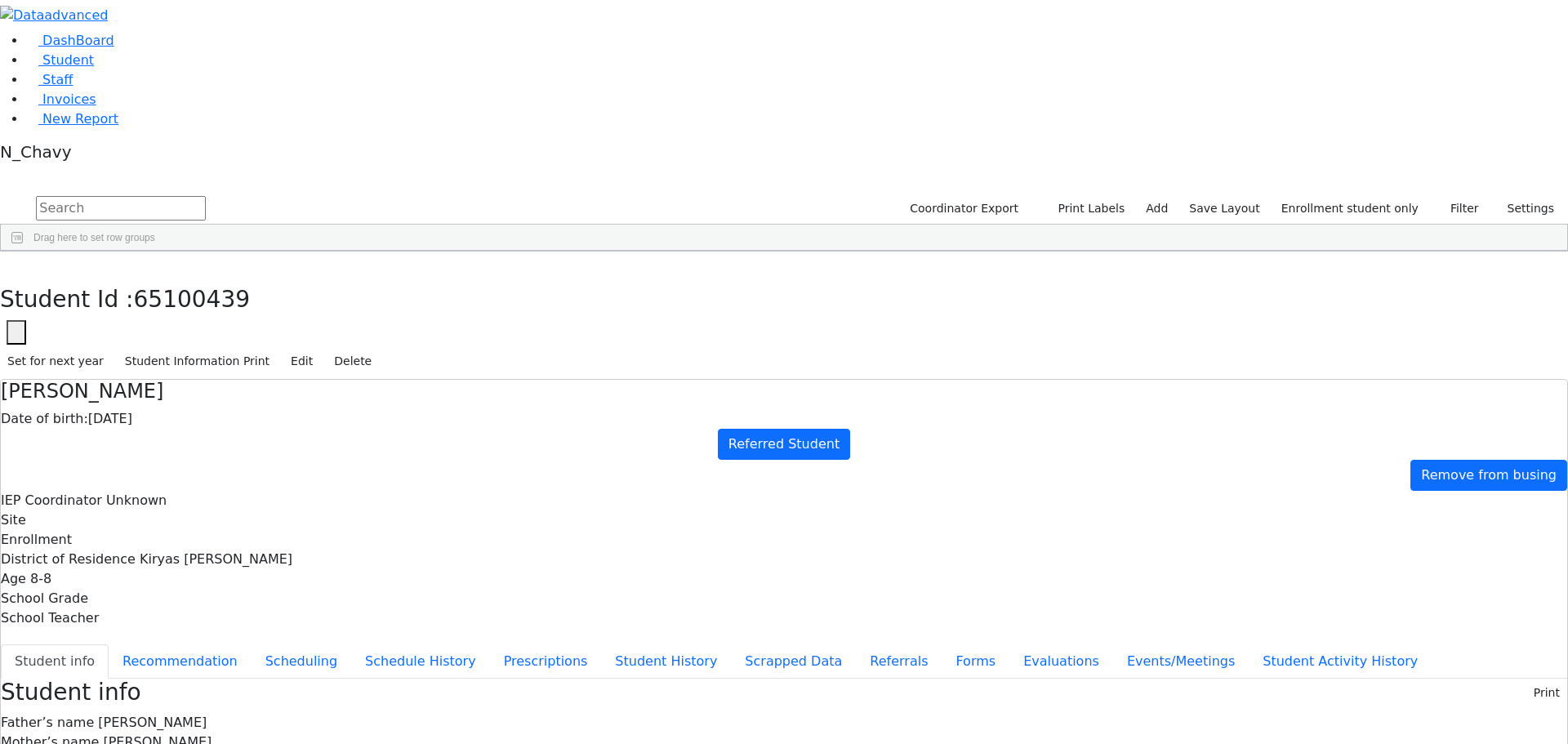
click at [167, 506] on div "[PERSON_NAME]" at bounding box center [125, 518] width 84 height 23
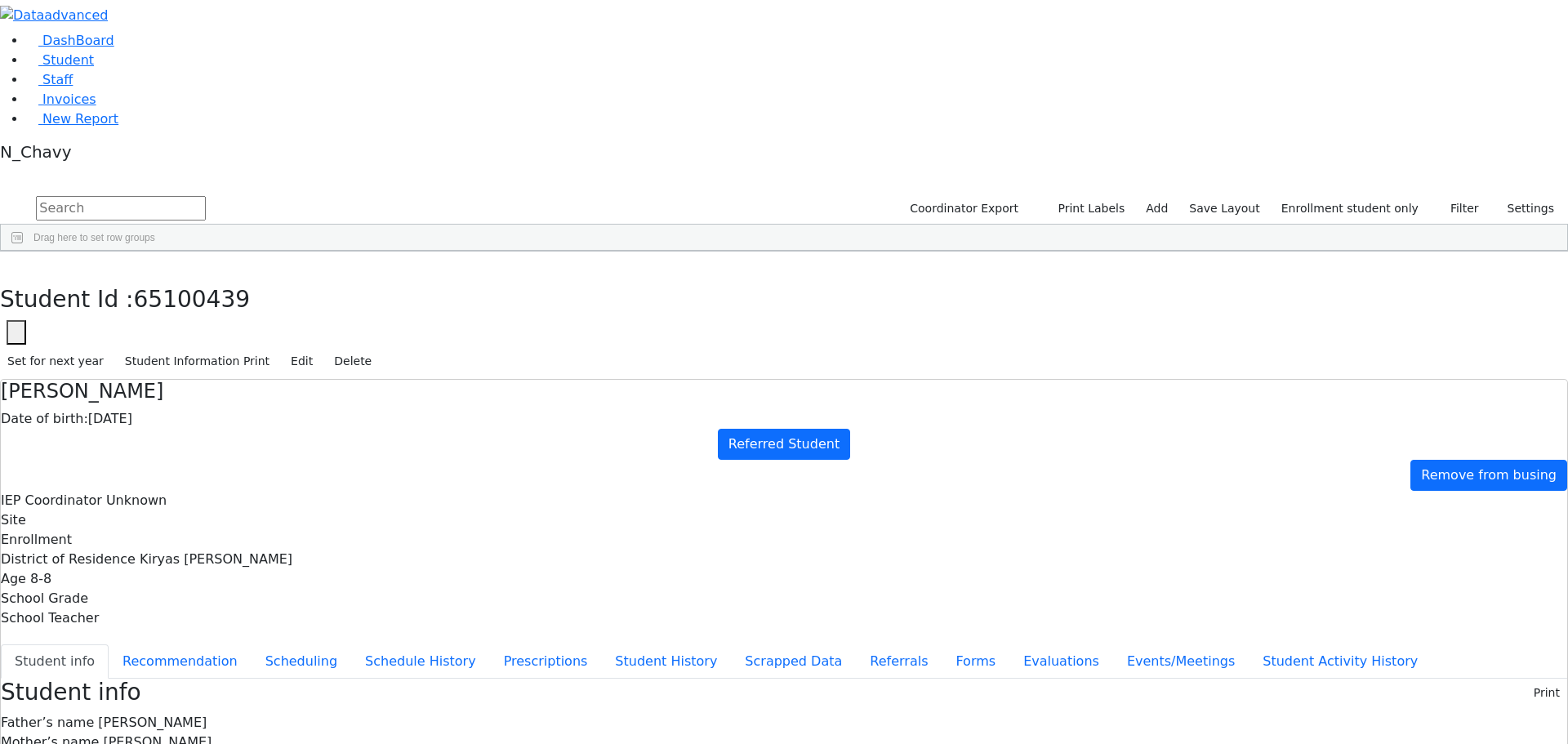
drag, startPoint x: 857, startPoint y: 624, endPoint x: 934, endPoint y: 632, distance: 77.4
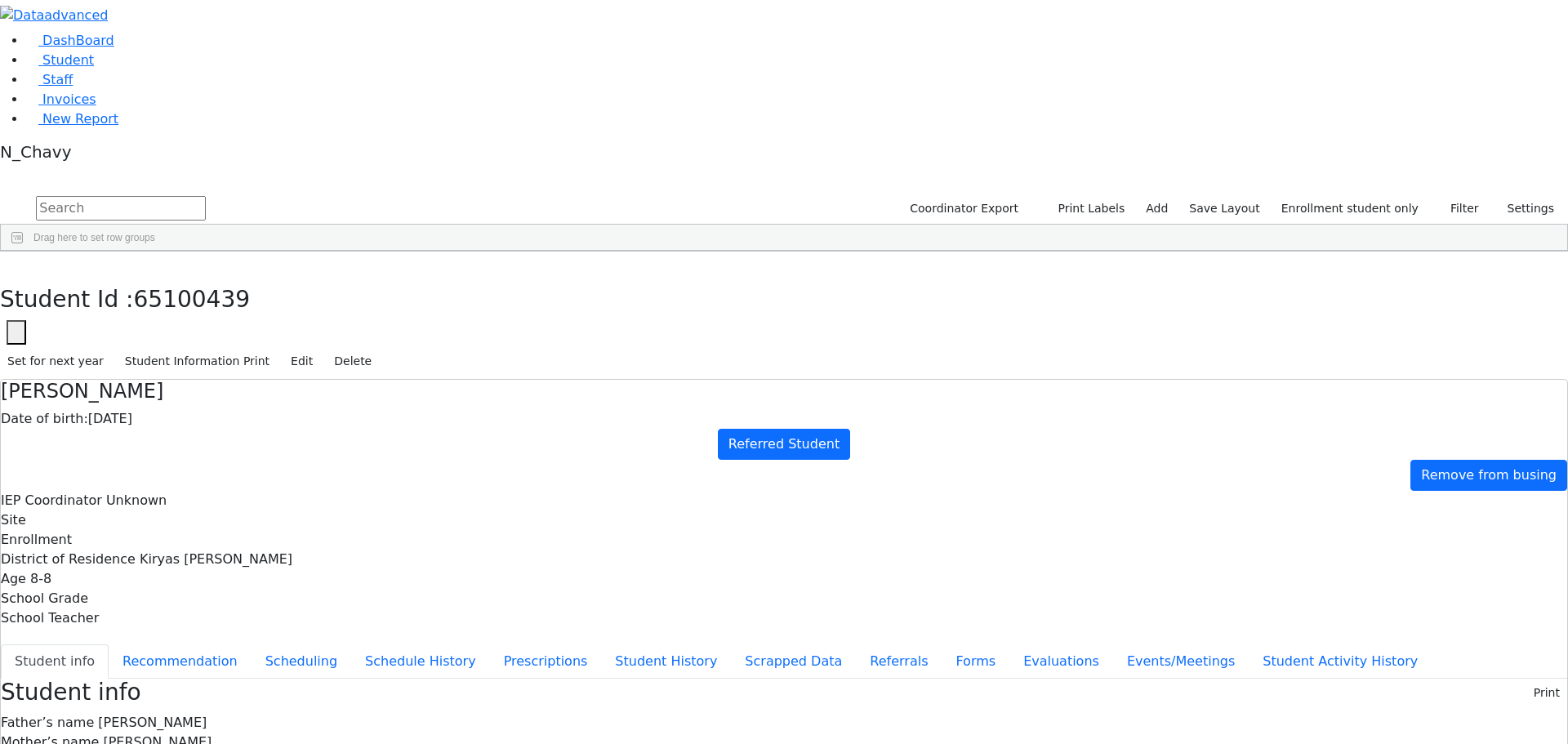
click at [856, 644] on button "Referrals" at bounding box center [899, 661] width 85 height 35
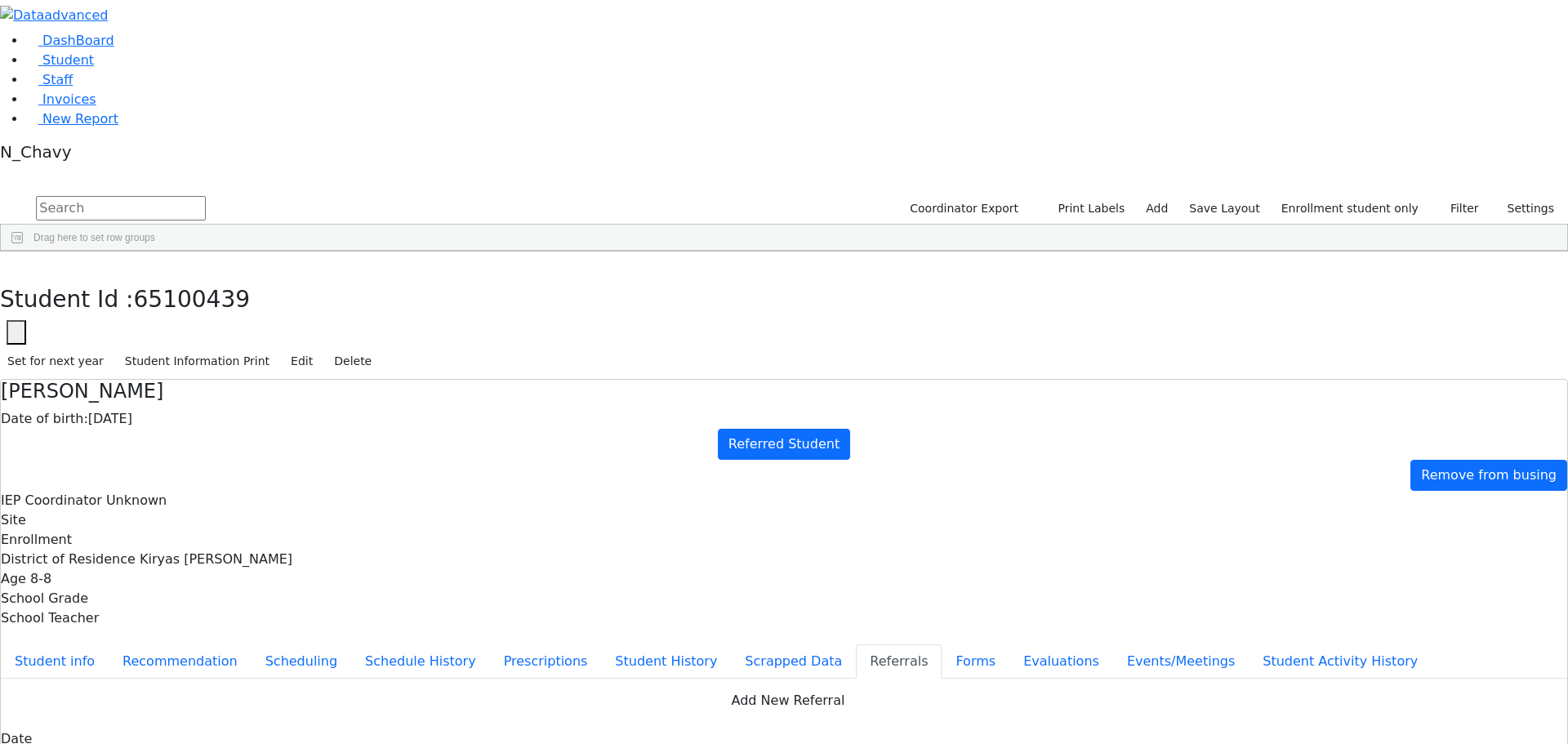
click at [26, 320] on button "button" at bounding box center [16, 333] width 20 height 25
click at [192, 365] on input "65100439" at bounding box center [99, 380] width 184 height 31
paste input "22"
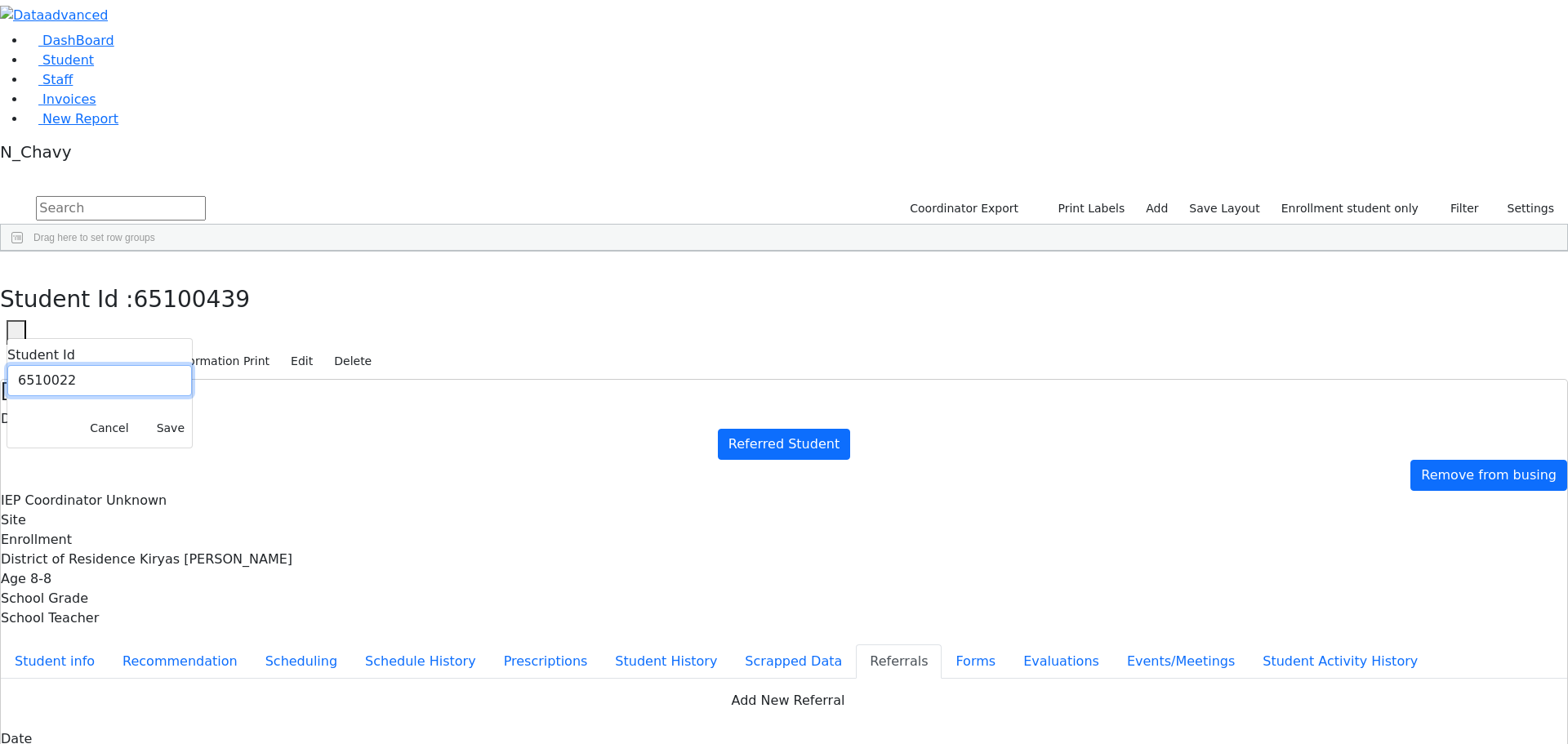
type input "6510022"
click at [192, 416] on button "Save" at bounding box center [171, 428] width 43 height 25
click at [109, 644] on button "Student info" at bounding box center [54, 661] width 108 height 35
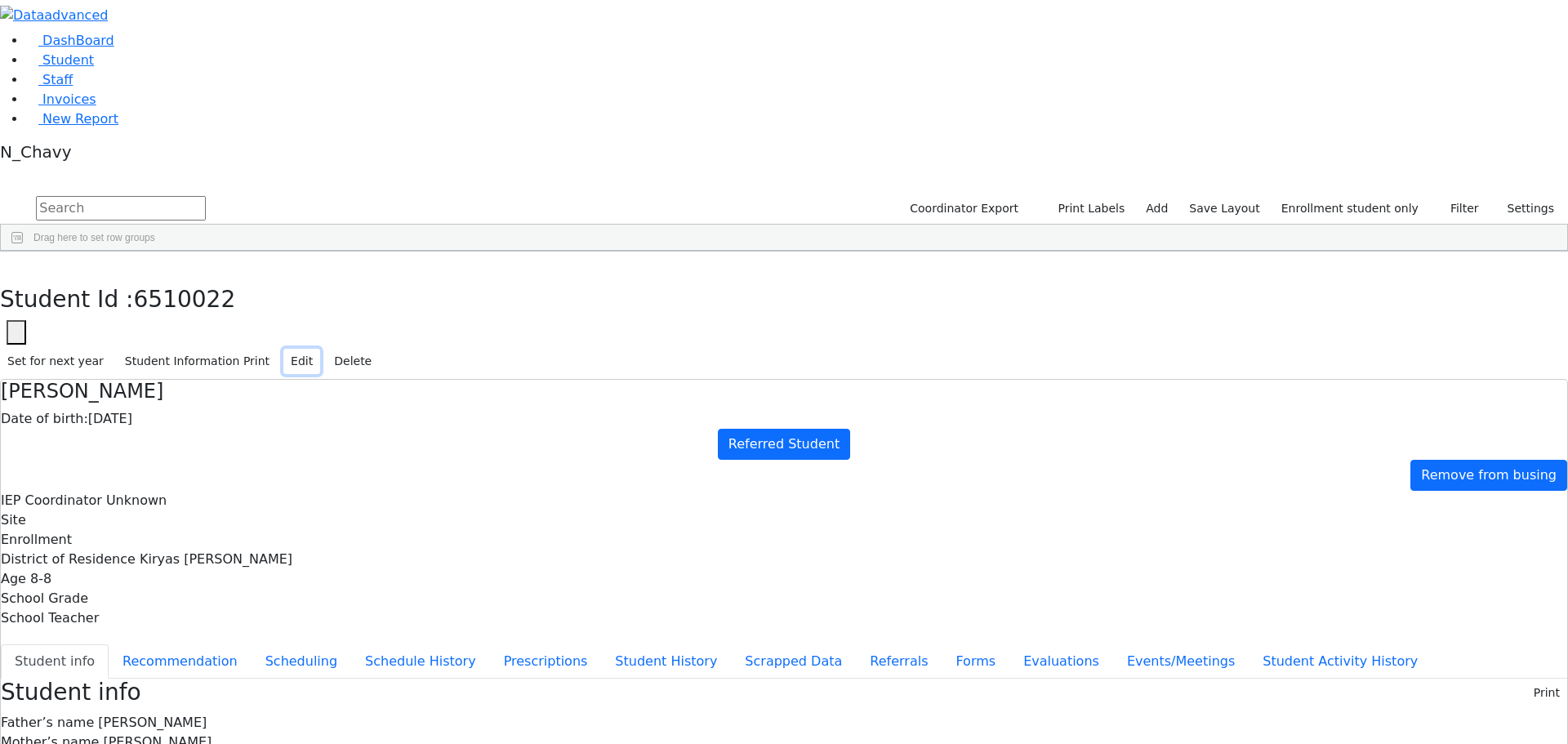
click at [320, 349] on button "Edit" at bounding box center [301, 361] width 36 height 25
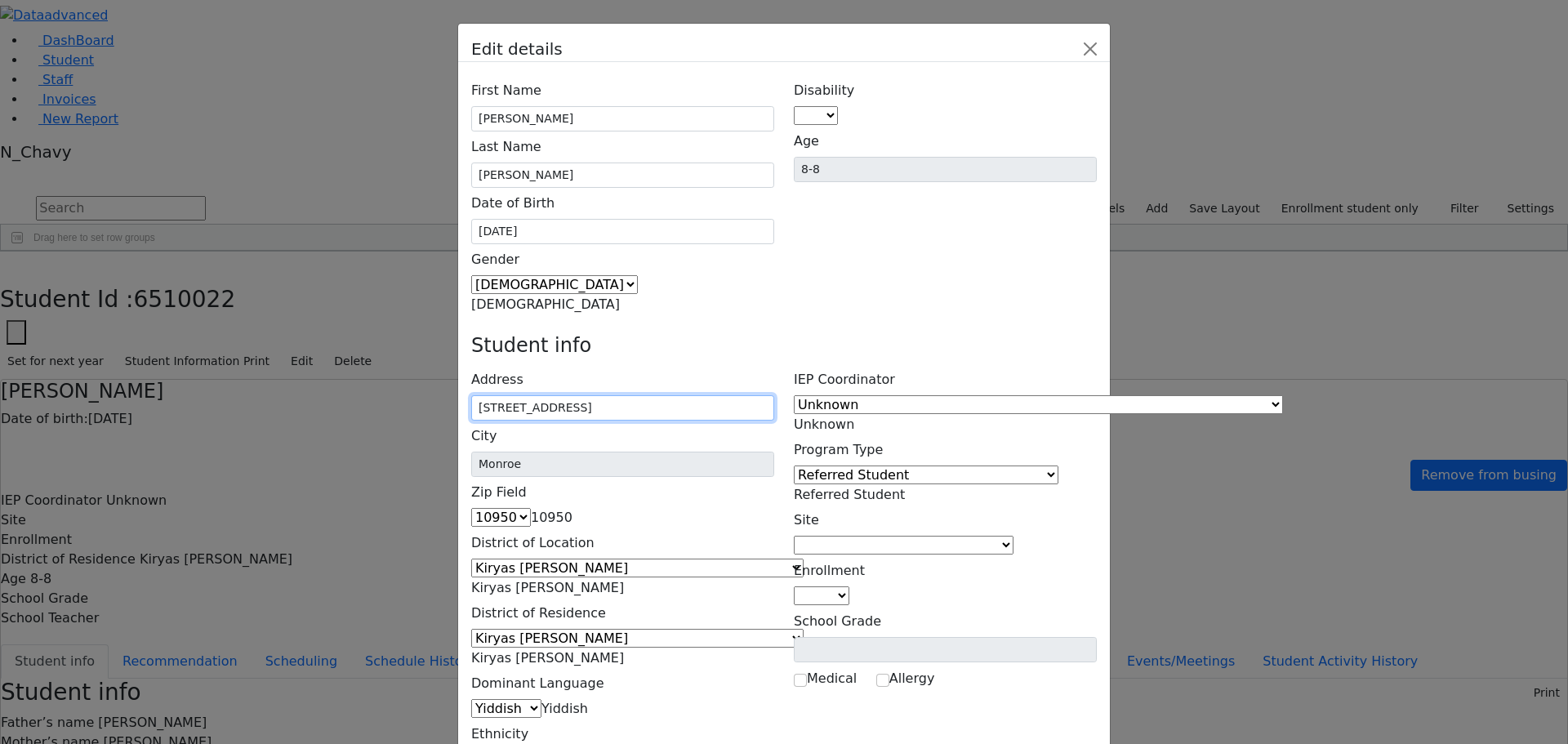
click at [642, 395] on input "[STREET_ADDRESS]" at bounding box center [622, 408] width 303 height 25
type input "[STREET_ADDRESS]"
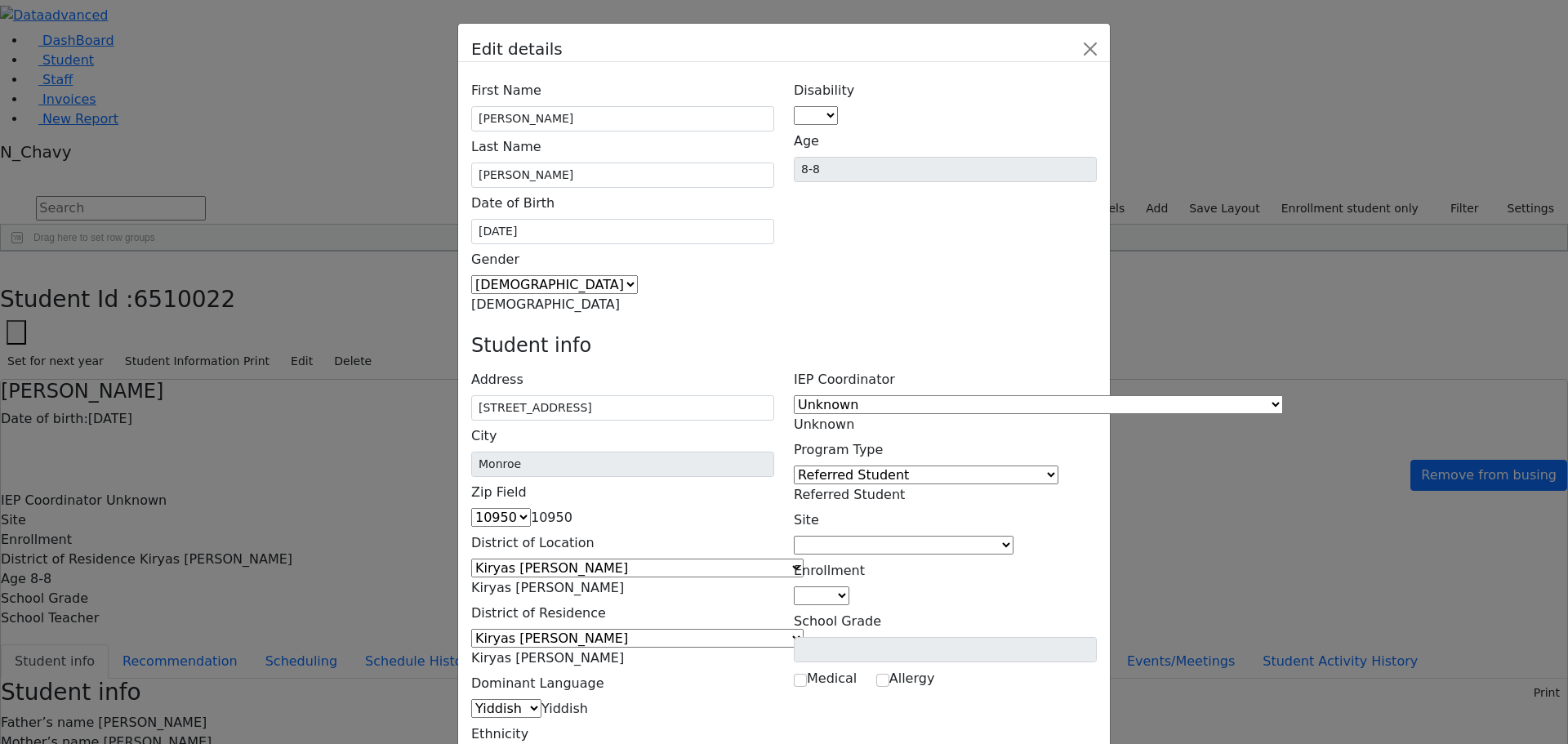
scroll to position [105, 0]
type input "[STREET_ADDRESS]"
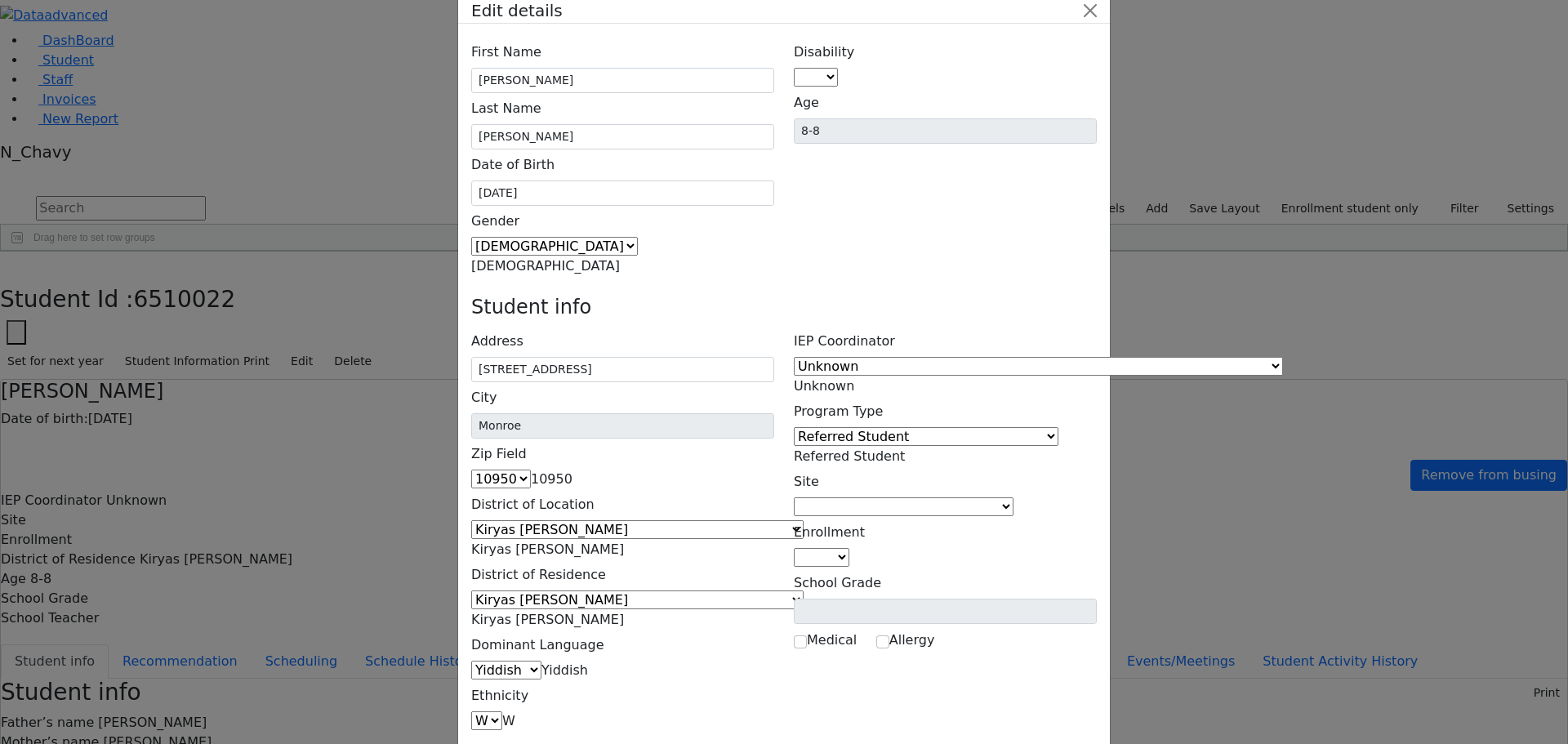
scroll to position [60, 0]
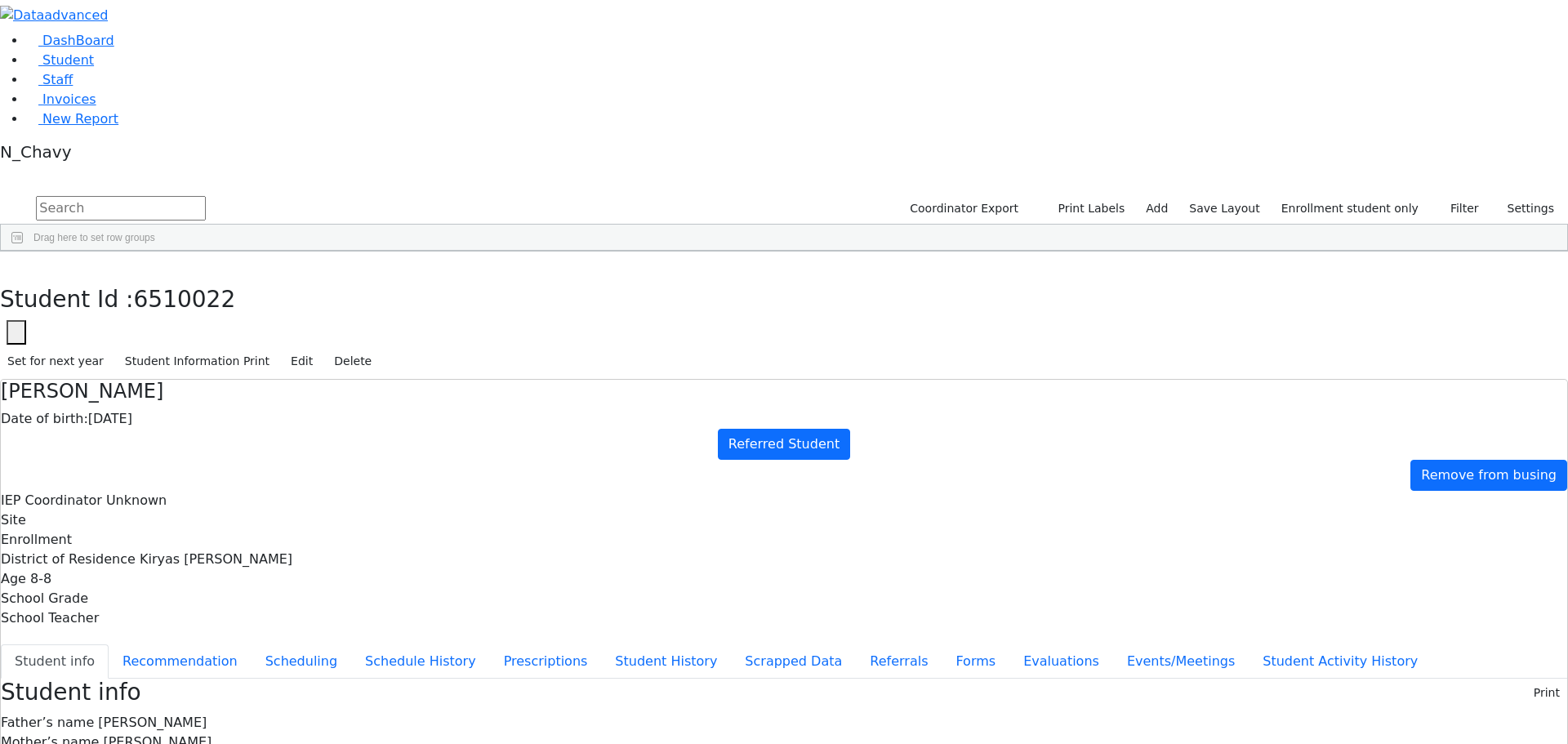
drag, startPoint x: 635, startPoint y: 279, endPoint x: 740, endPoint y: 272, distance: 105.2
drag, startPoint x: 741, startPoint y: 277, endPoint x: 839, endPoint y: 275, distance: 98.0
